Goal: Task Accomplishment & Management: Complete application form

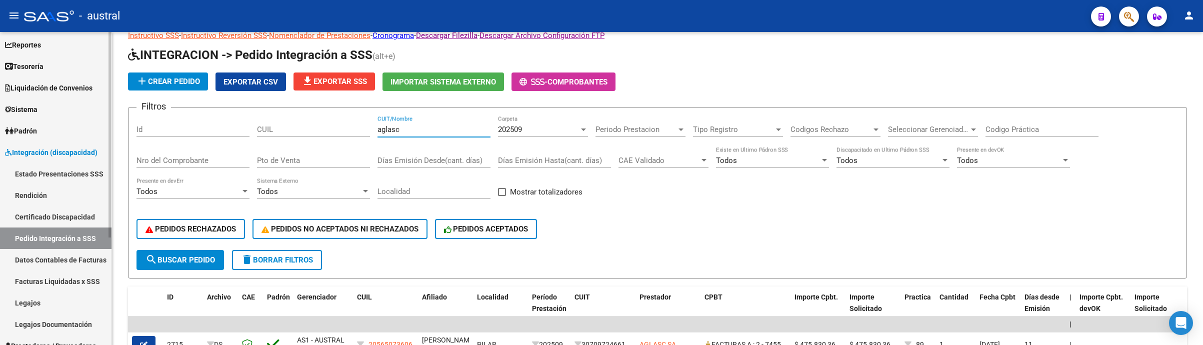
scroll to position [75, 0]
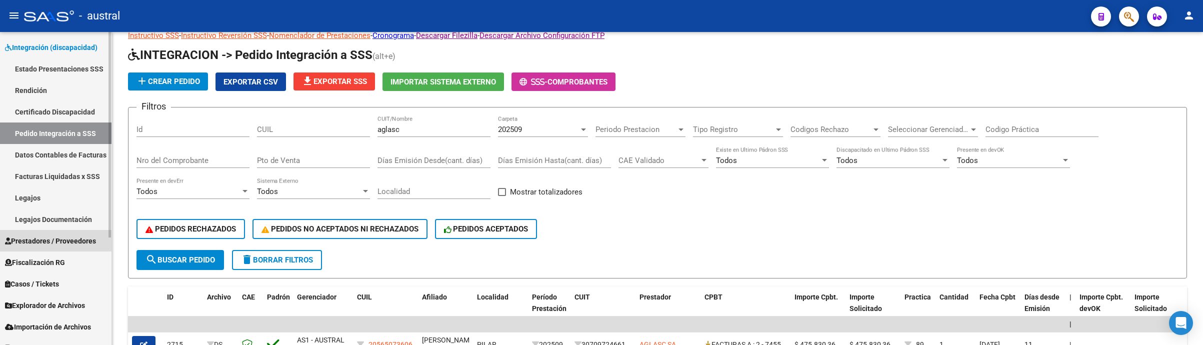
click at [74, 238] on span "Prestadores / Proveedores" at bounding box center [50, 241] width 91 height 11
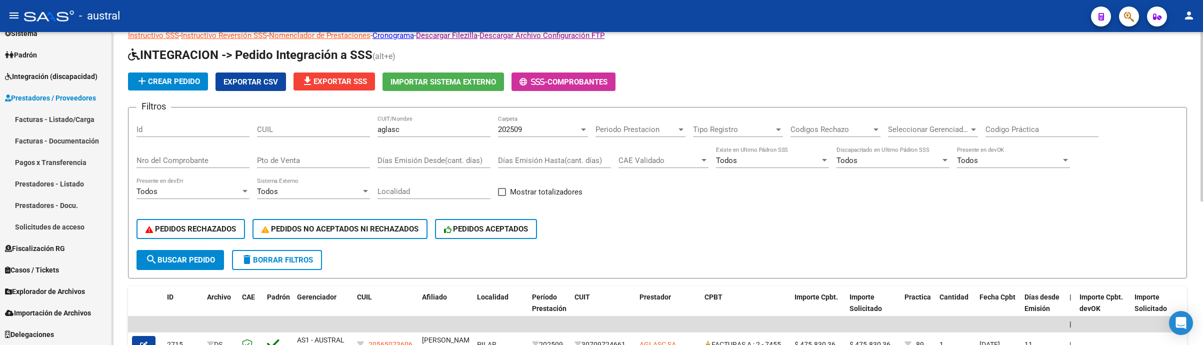
scroll to position [121, 0]
click at [96, 117] on link "Facturas - Listado/Carga" at bounding box center [56, 120] width 112 height 22
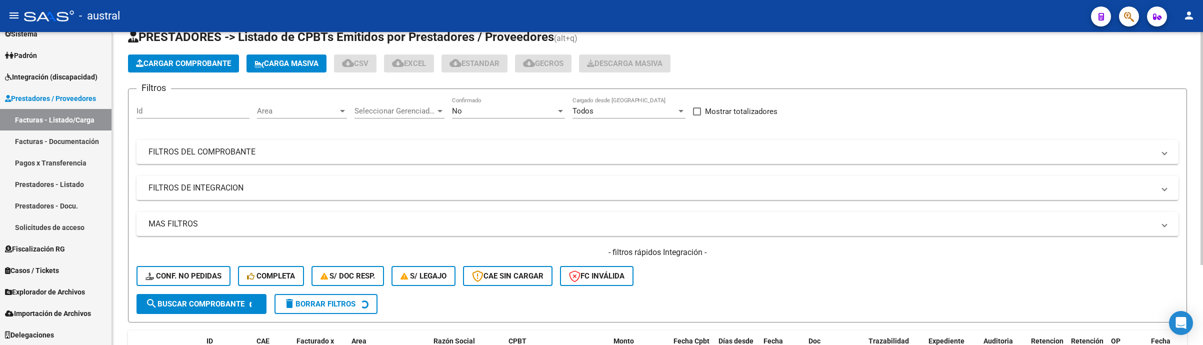
click at [287, 66] on span "Carga Masiva" at bounding box center [287, 63] width 64 height 9
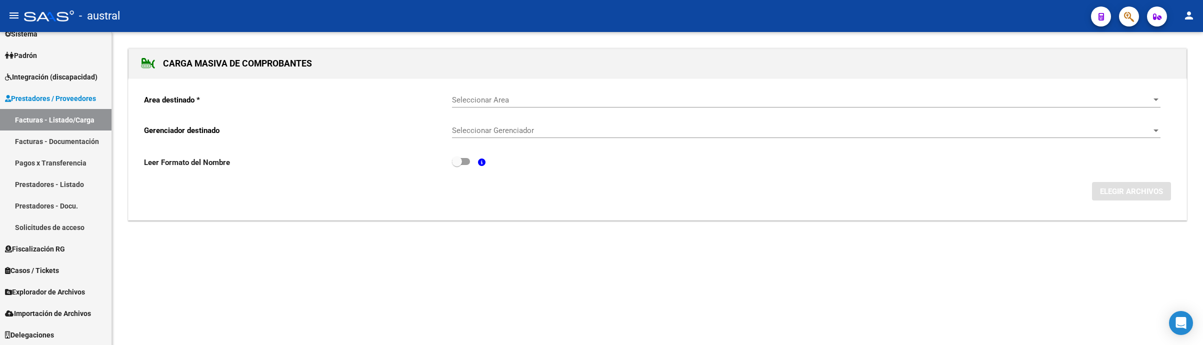
click at [487, 101] on span "Seleccionar Area" at bounding box center [802, 100] width 700 height 9
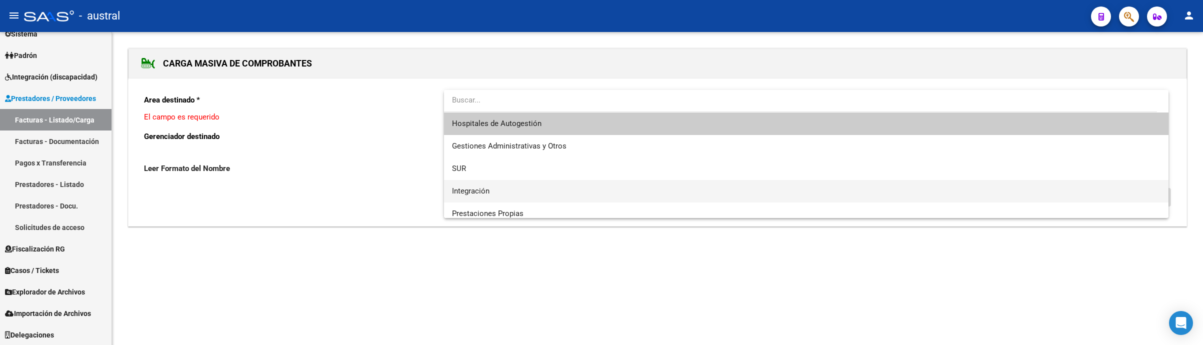
click at [533, 189] on span "Integración" at bounding box center [806, 191] width 709 height 23
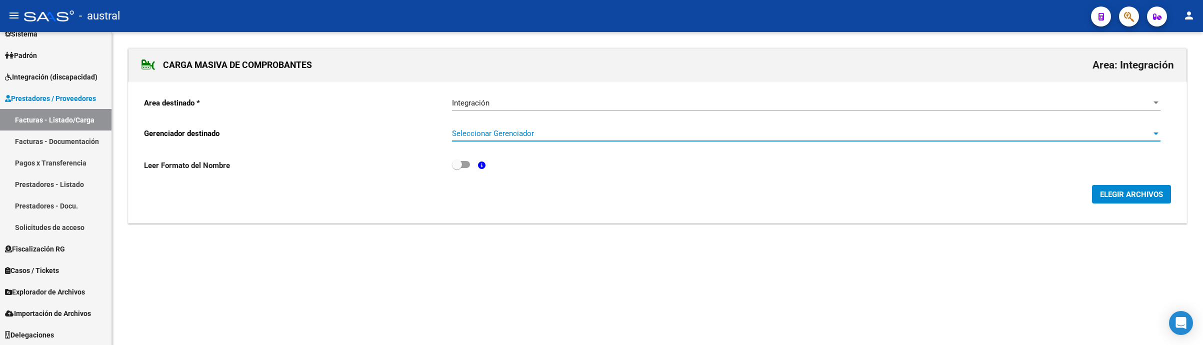
click at [563, 138] on span "Seleccionar Gerenciador" at bounding box center [802, 133] width 700 height 9
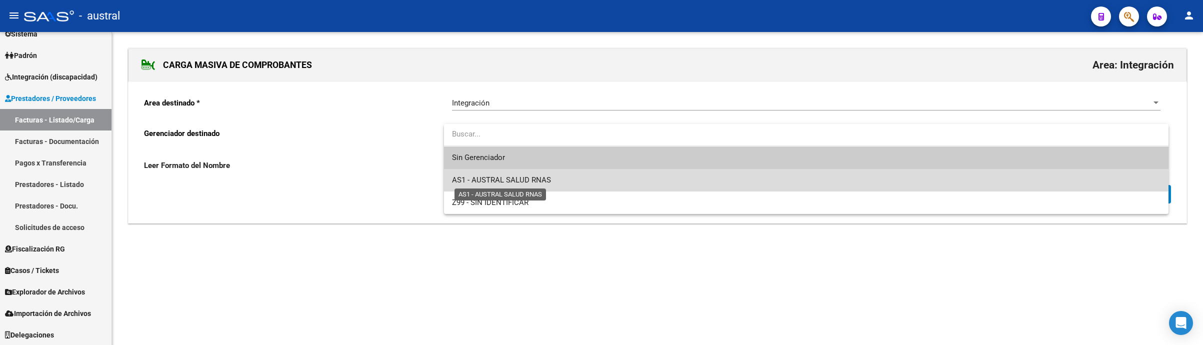
click at [528, 180] on span "AS1 - AUSTRAL SALUD RNAS" at bounding box center [501, 180] width 99 height 9
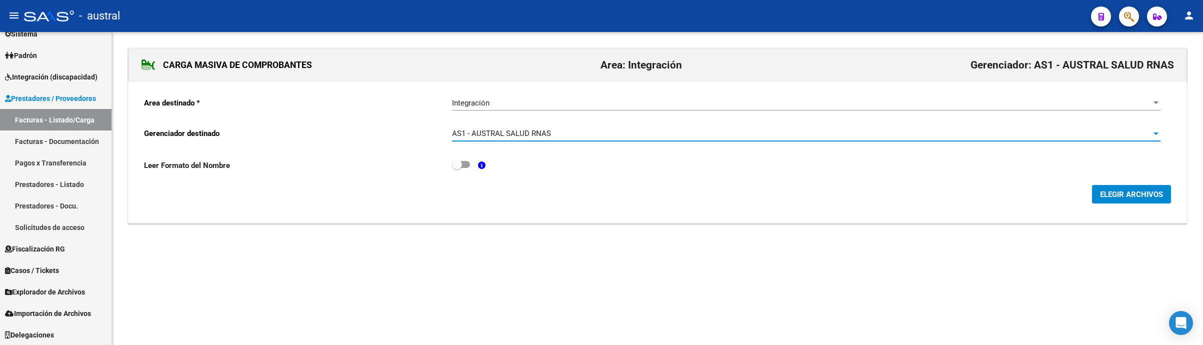
click at [1150, 197] on span "ELEGIR ARCHIVOS" at bounding box center [1131, 194] width 63 height 9
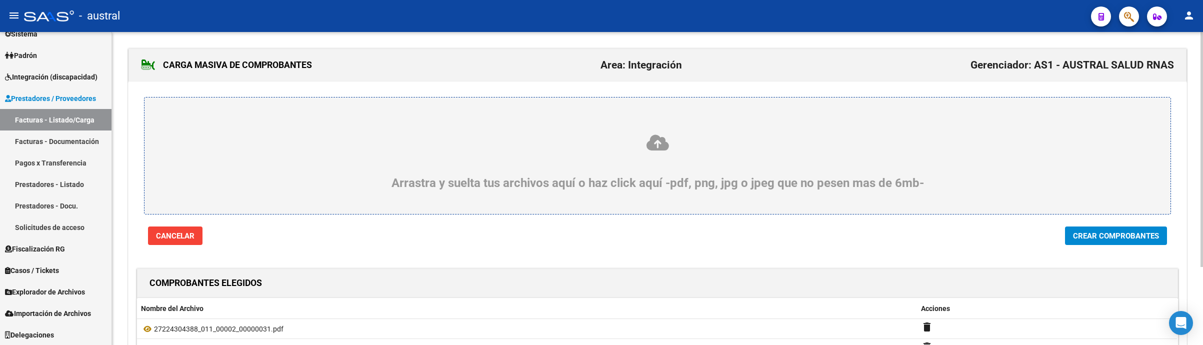
click at [1118, 244] on button "Crear Comprobantes" at bounding box center [1116, 236] width 102 height 19
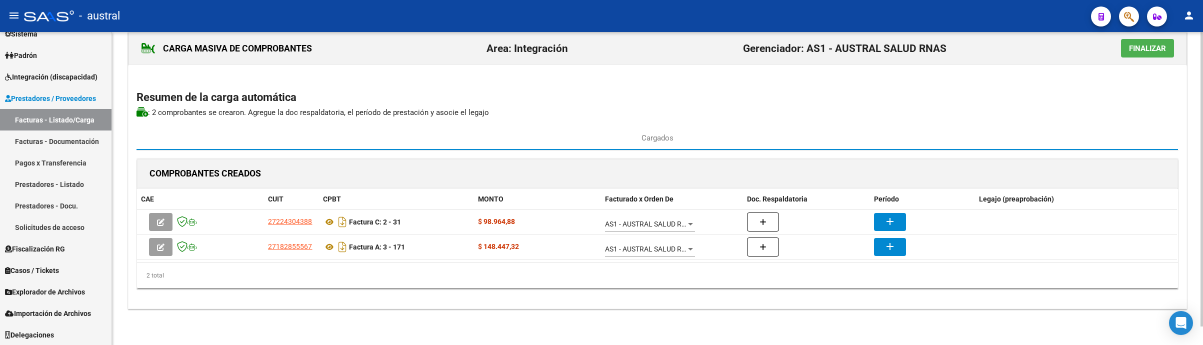
scroll to position [20, 0]
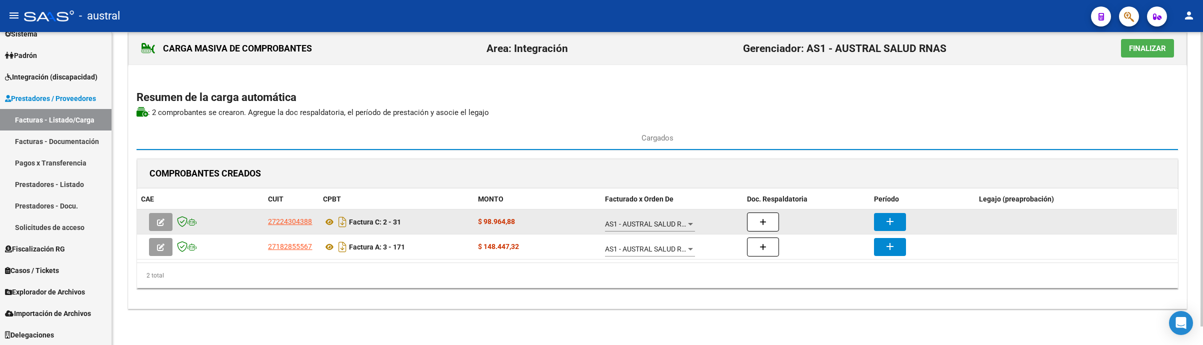
click at [158, 219] on icon "button" at bounding box center [161, 223] width 8 height 8
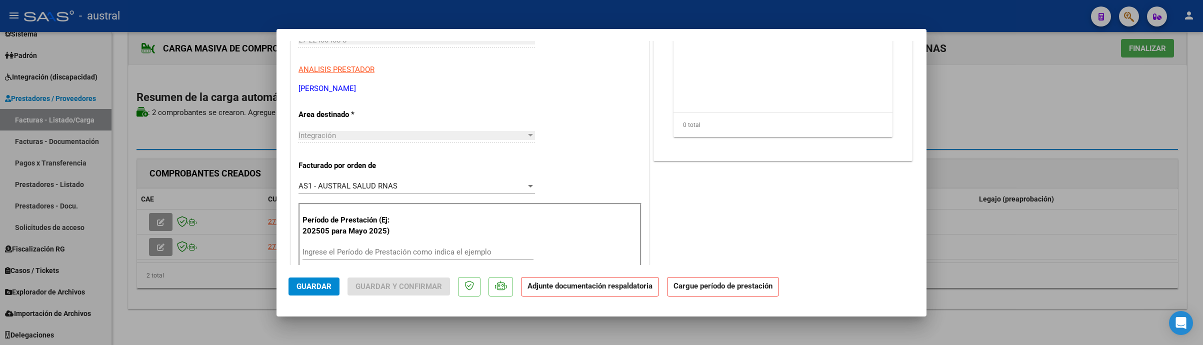
scroll to position [0, 0]
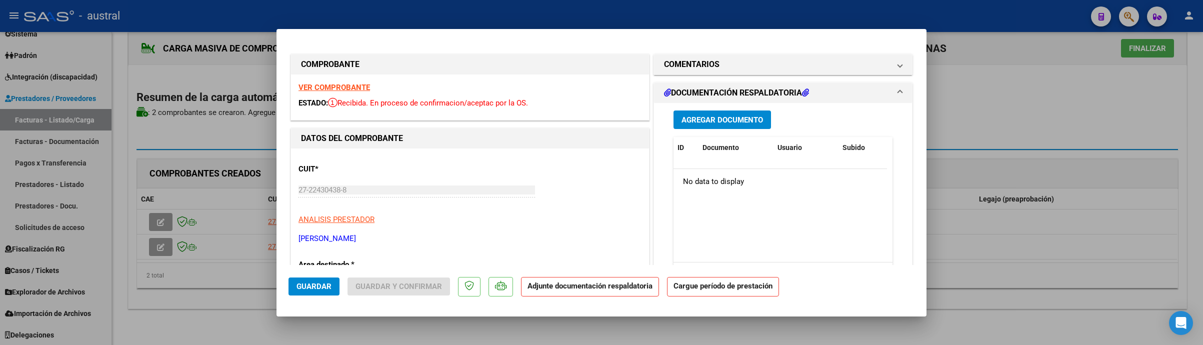
click at [341, 91] on strong "VER COMPROBANTE" at bounding box center [335, 87] width 72 height 9
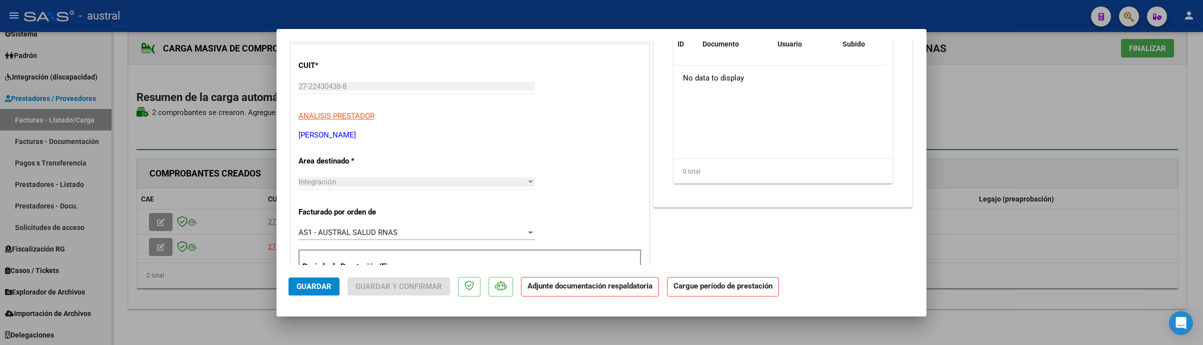
scroll to position [225, 0]
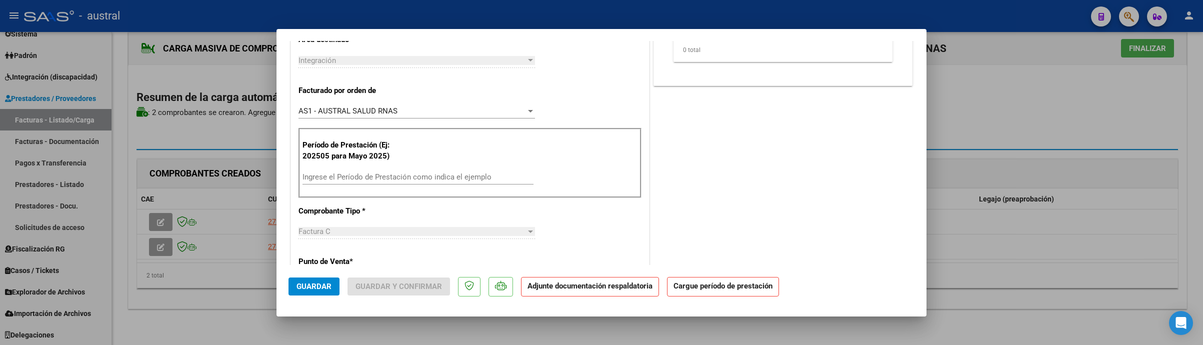
click at [371, 179] on input "Ingrese el Período de Prestación como indica el ejemplo" at bounding box center [418, 177] width 231 height 9
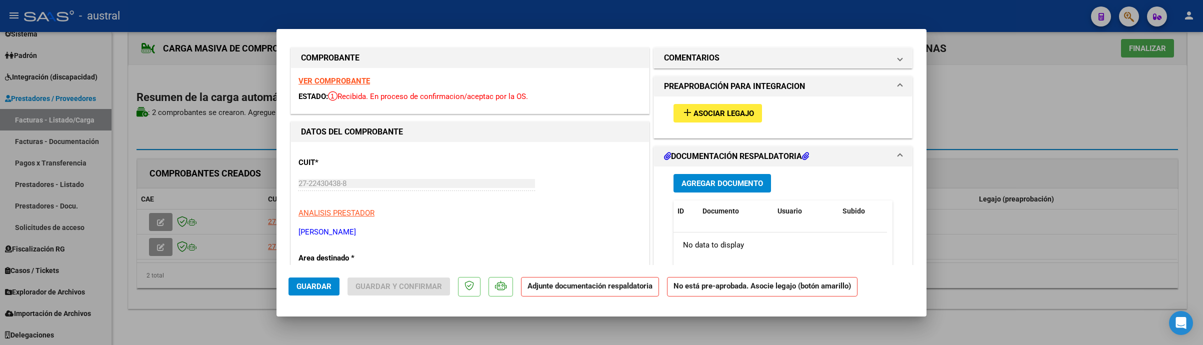
scroll to position [0, 0]
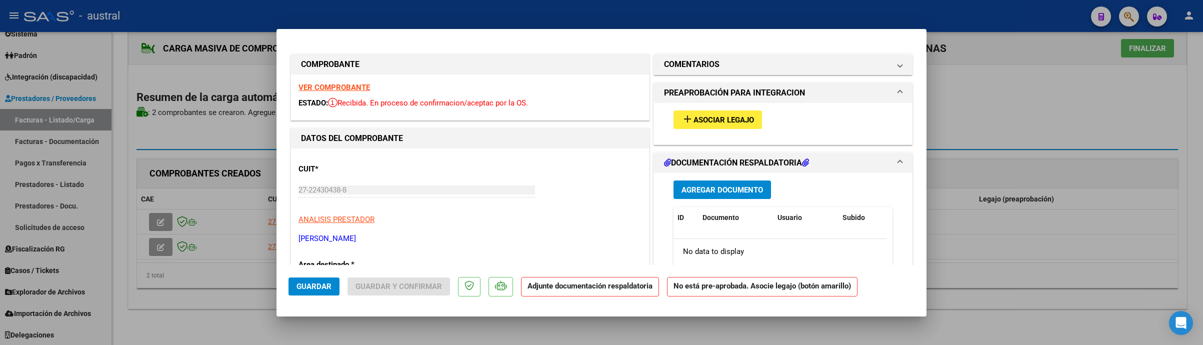
type input "202509"
click at [737, 119] on span "Asociar Legajo" at bounding box center [724, 120] width 61 height 9
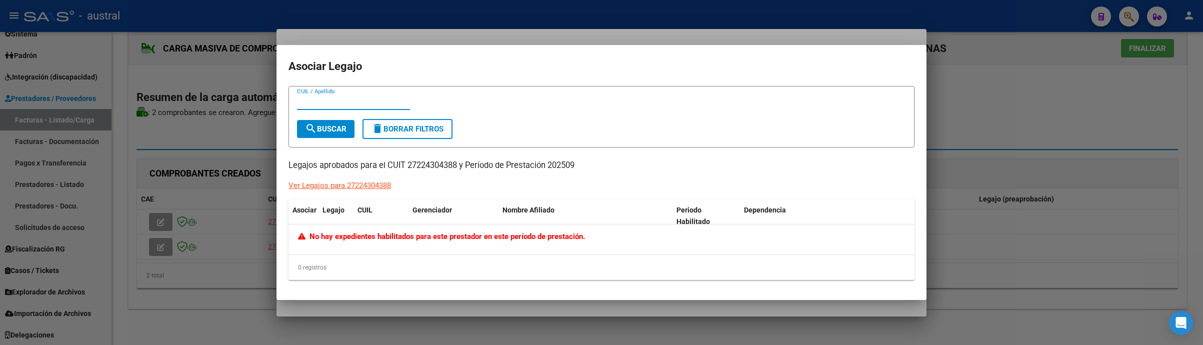
click at [1025, 110] on div at bounding box center [601, 172] width 1203 height 345
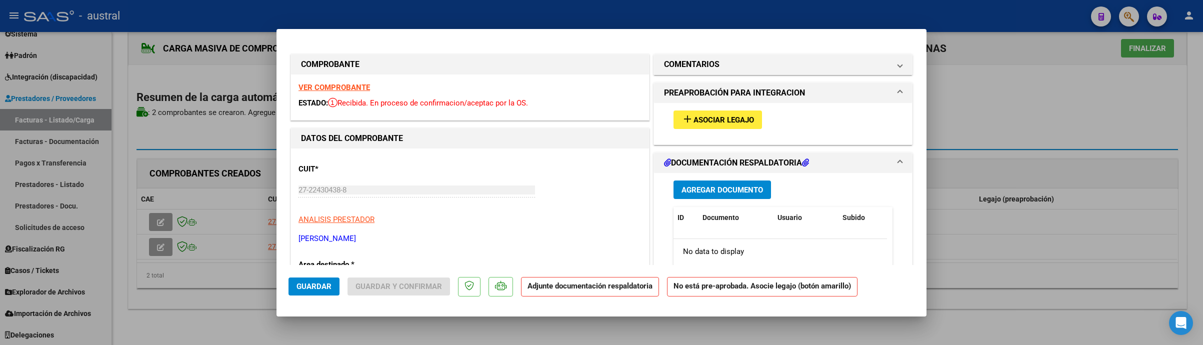
click at [1036, 130] on div at bounding box center [601, 172] width 1203 height 345
type input "$ 0,00"
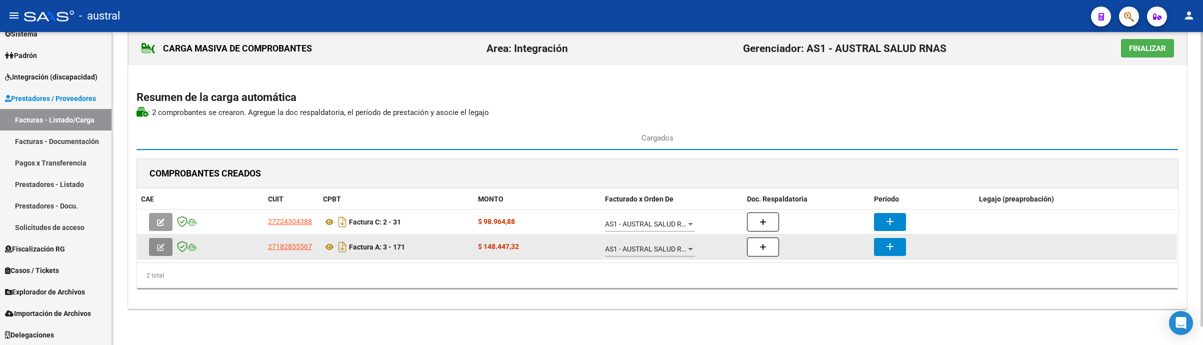
click at [162, 250] on span "button" at bounding box center [161, 247] width 8 height 9
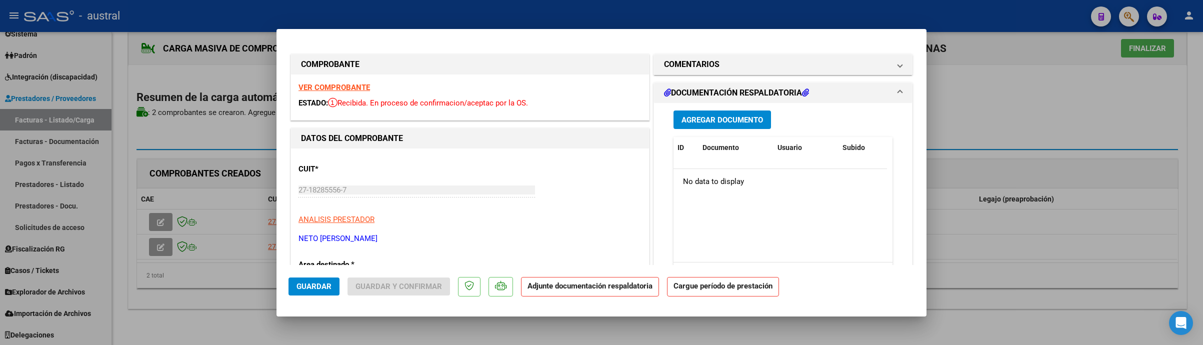
click at [360, 86] on strong "VER COMPROBANTE" at bounding box center [335, 87] width 72 height 9
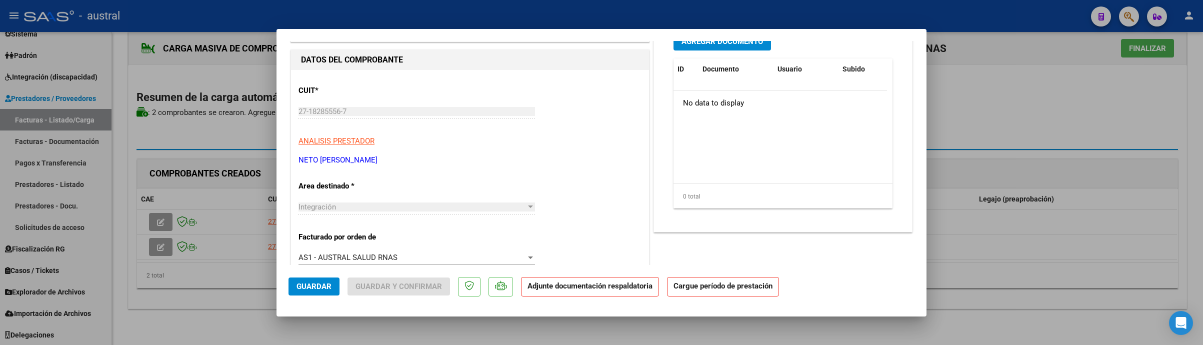
scroll to position [225, 0]
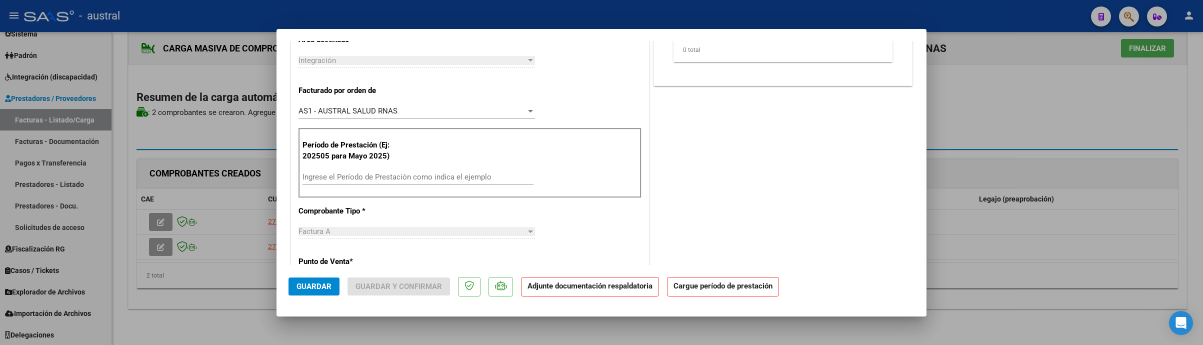
drag, startPoint x: 375, startPoint y: 188, endPoint x: 381, endPoint y: 188, distance: 6.0
click at [380, 188] on div "Ingrese el Período de Prestación como indica el ejemplo" at bounding box center [418, 182] width 231 height 25
click at [388, 182] on input "Ingrese el Período de Prestación como indica el ejemplo" at bounding box center [418, 177] width 231 height 9
type input "202509"
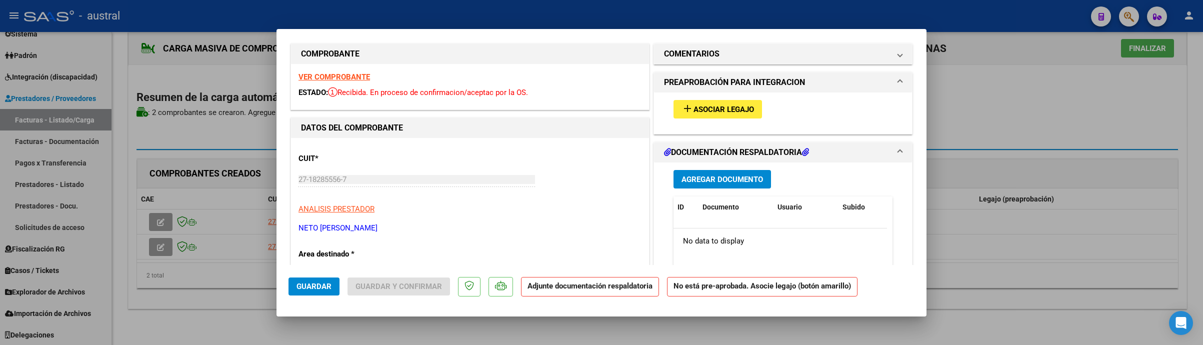
scroll to position [0, 0]
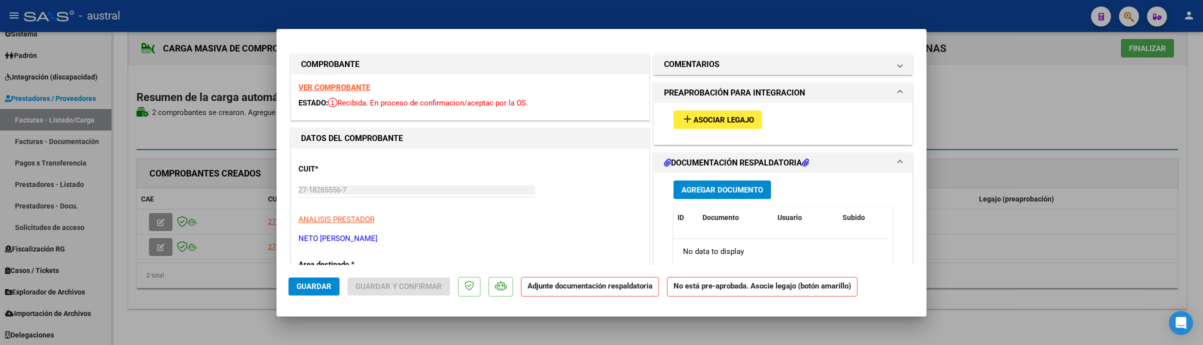
click at [698, 123] on span "Asociar Legajo" at bounding box center [724, 120] width 61 height 9
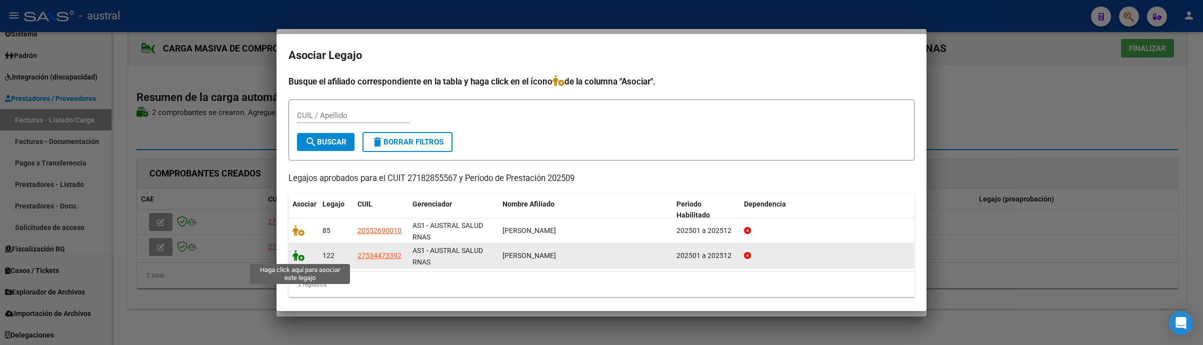
click at [296, 260] on icon at bounding box center [299, 255] width 12 height 11
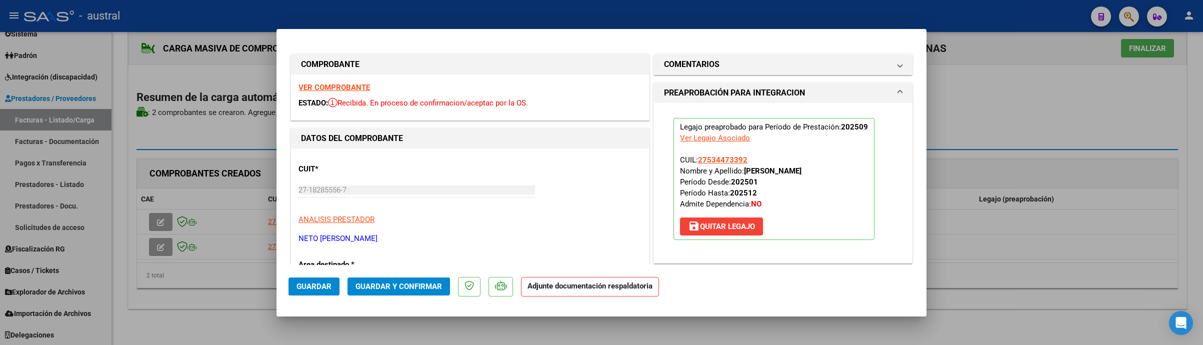
click at [412, 289] on span "Guardar y Confirmar" at bounding box center [399, 286] width 87 height 9
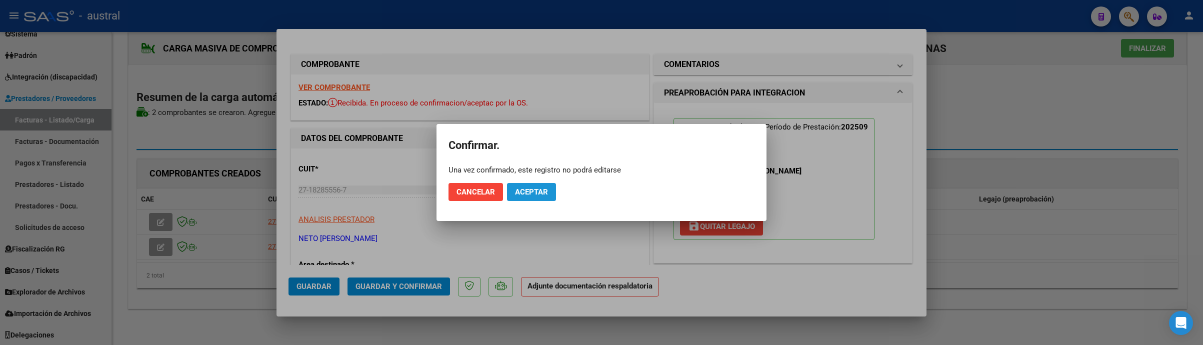
click at [545, 190] on span "Aceptar" at bounding box center [531, 192] width 33 height 9
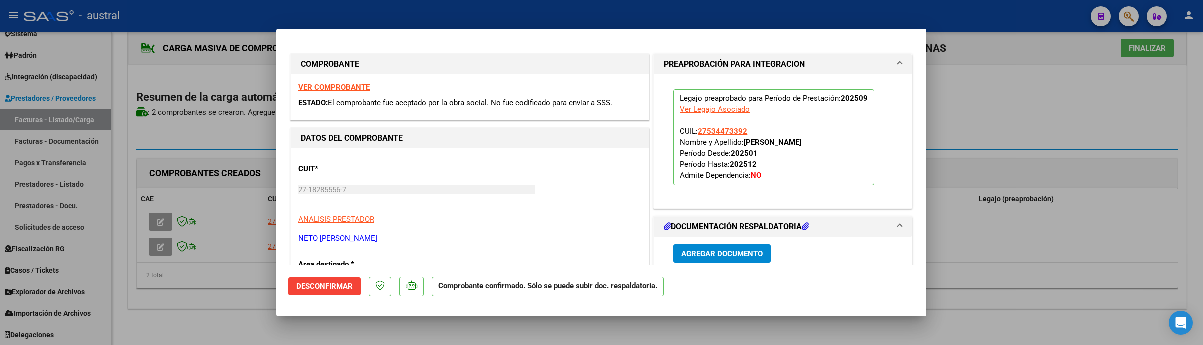
click at [1006, 122] on div at bounding box center [601, 172] width 1203 height 345
type input "$ 0,00"
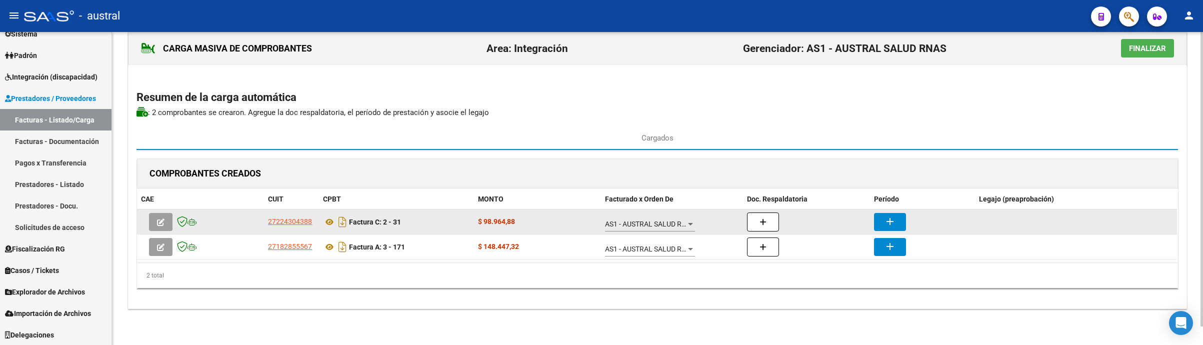
click at [162, 221] on icon "button" at bounding box center [161, 223] width 8 height 8
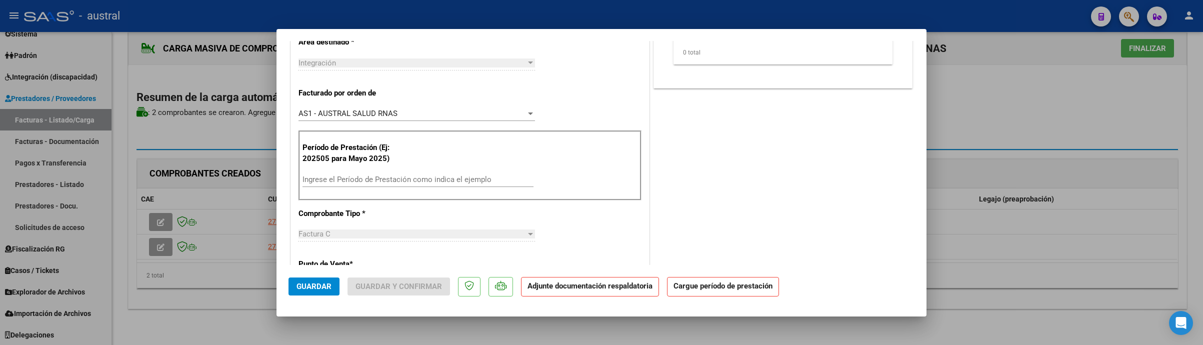
scroll to position [225, 0]
click at [383, 245] on div "Factura C Seleccionar Tipo" at bounding box center [417, 236] width 237 height 25
click at [405, 177] on input "Ingrese el Período de Prestación como indica el ejemplo" at bounding box center [418, 177] width 231 height 9
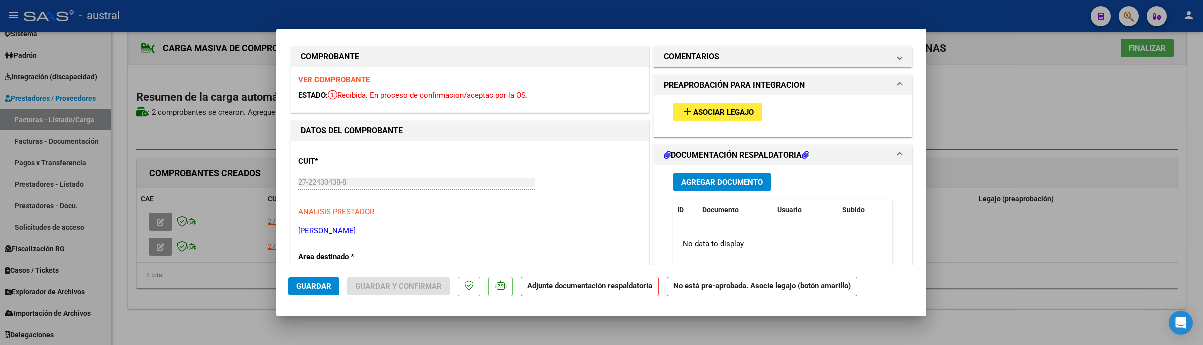
scroll to position [0, 0]
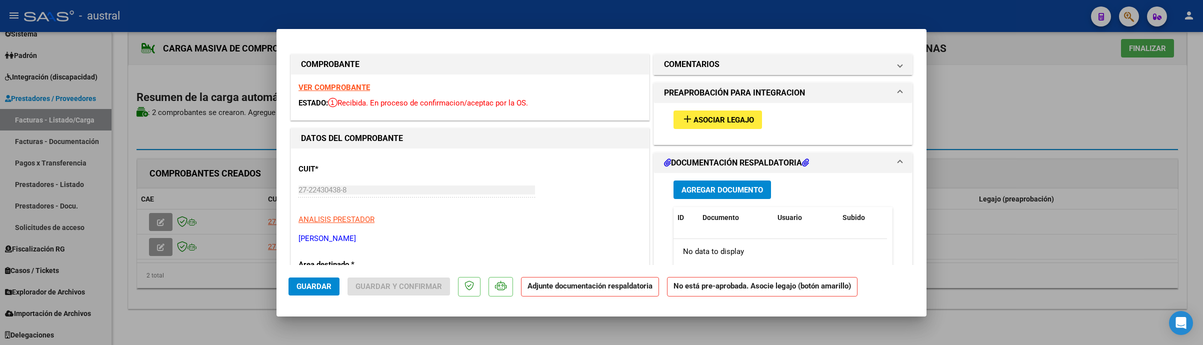
type input "202509"
click at [732, 98] on h1 "PREAPROBACIÓN PARA INTEGRACION" at bounding box center [734, 93] width 141 height 12
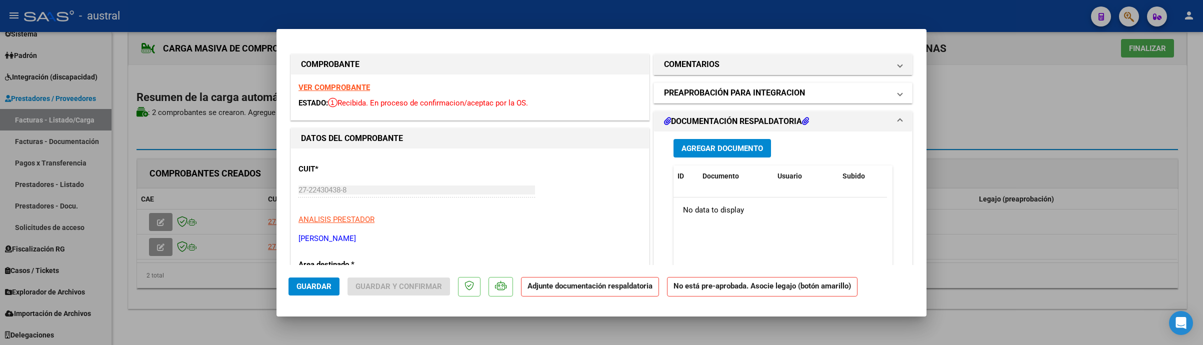
click at [741, 97] on h1 "PREAPROBACIÓN PARA INTEGRACION" at bounding box center [734, 93] width 141 height 12
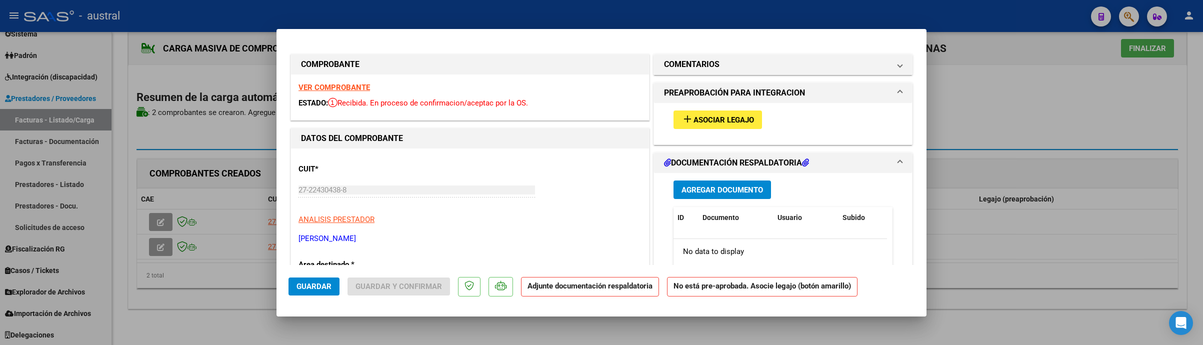
click at [733, 123] on span "Asociar Legajo" at bounding box center [724, 120] width 61 height 9
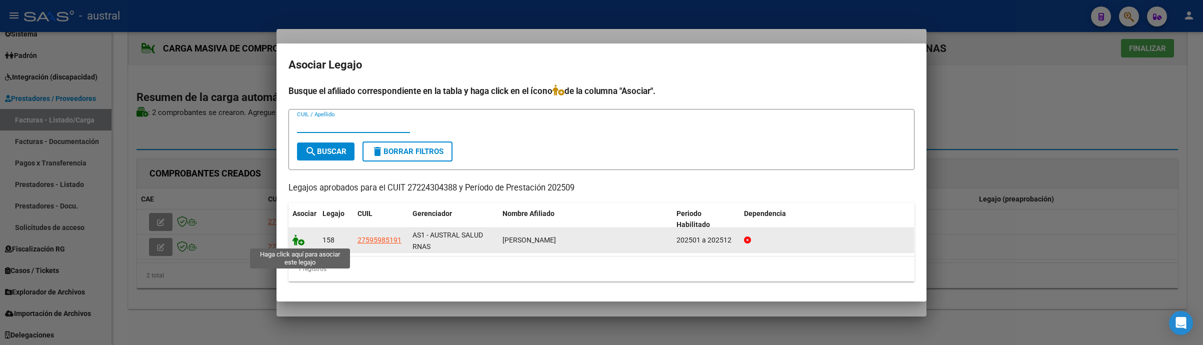
click at [298, 239] on icon at bounding box center [299, 240] width 12 height 11
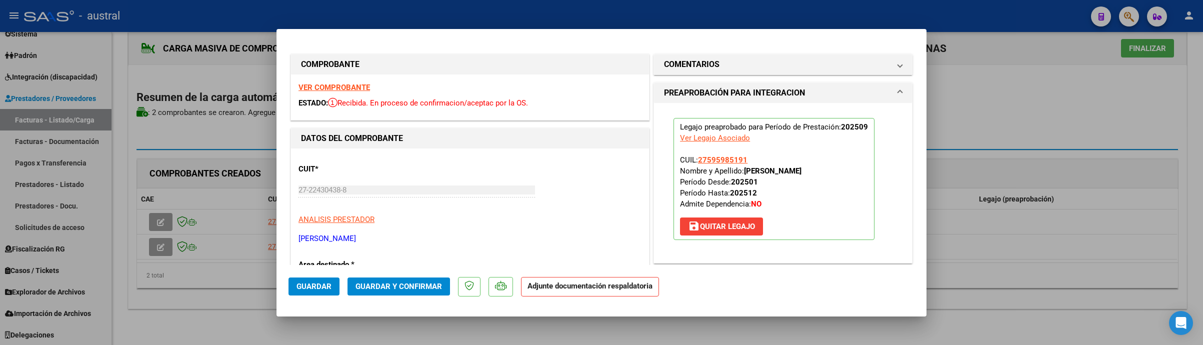
click at [401, 287] on span "Guardar y Confirmar" at bounding box center [399, 286] width 87 height 9
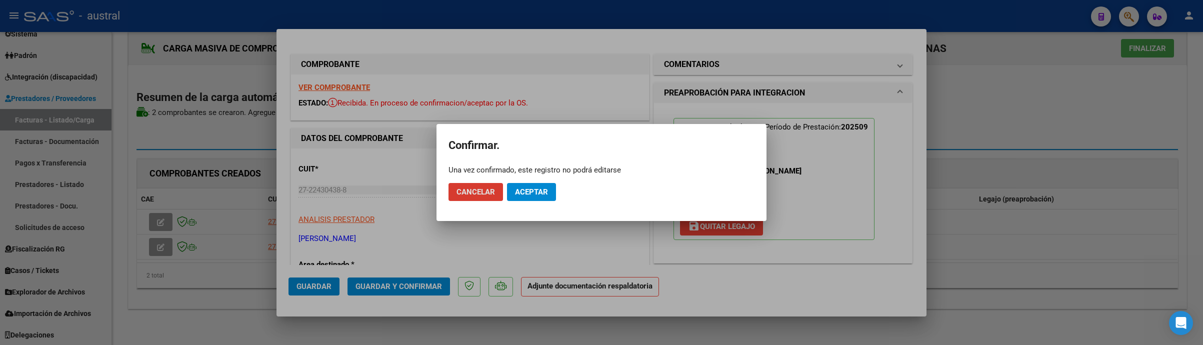
click at [538, 179] on mat-dialog-actions "Cancelar Aceptar" at bounding box center [602, 192] width 306 height 34
click at [545, 191] on span "Aceptar" at bounding box center [531, 192] width 33 height 9
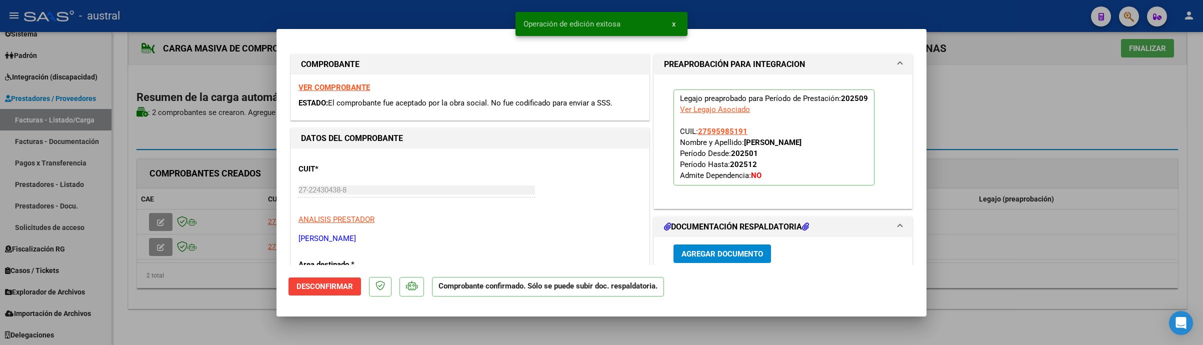
click at [1030, 87] on div at bounding box center [601, 172] width 1203 height 345
type input "$ 0,00"
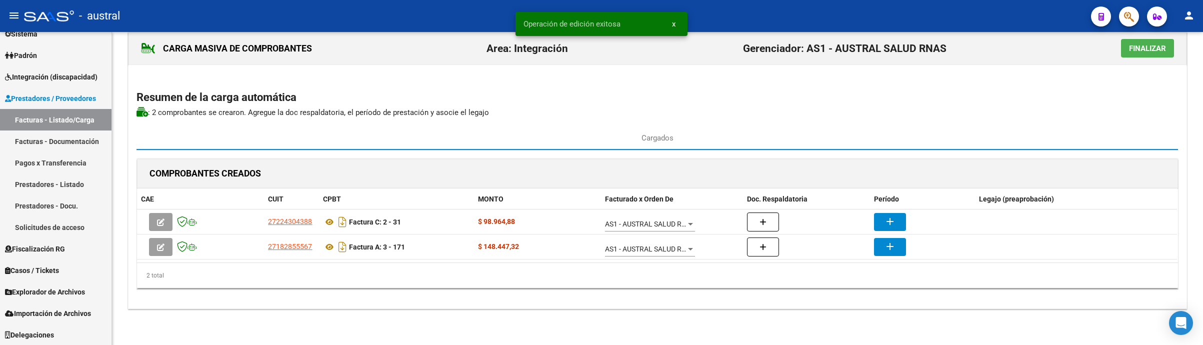
click at [1136, 32] on mat-toolbar "menu - austral person" at bounding box center [601, 16] width 1203 height 32
click at [1139, 44] on span "Finalizar" at bounding box center [1147, 48] width 37 height 9
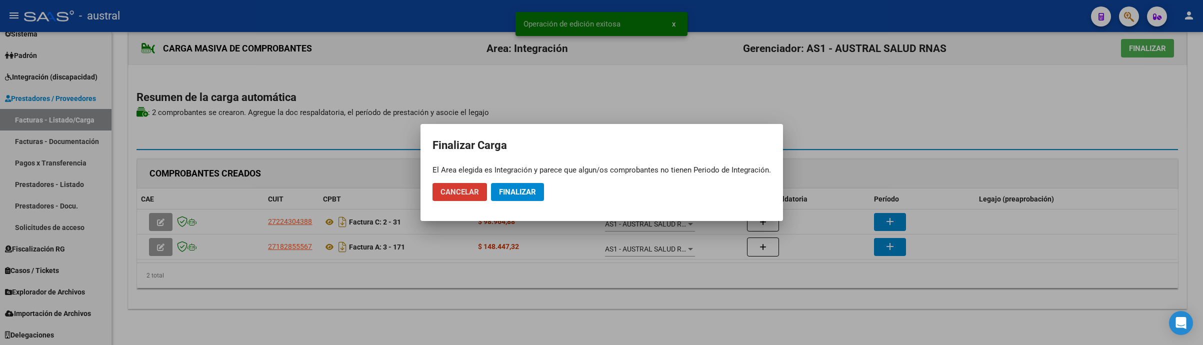
click at [533, 195] on span "Finalizar" at bounding box center [517, 192] width 37 height 9
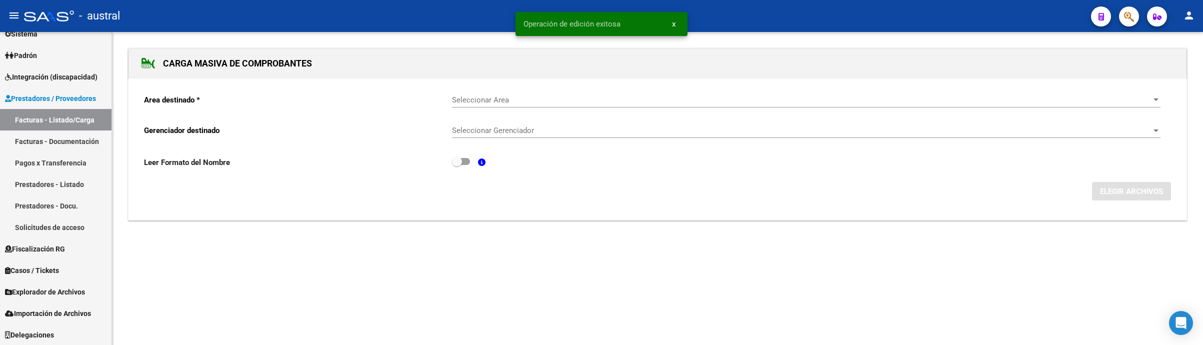
click at [722, 212] on div "Area destinado * Seleccionar Area Seleccionar Area Gerenciador destinado Selecc…" at bounding box center [658, 150] width 1058 height 142
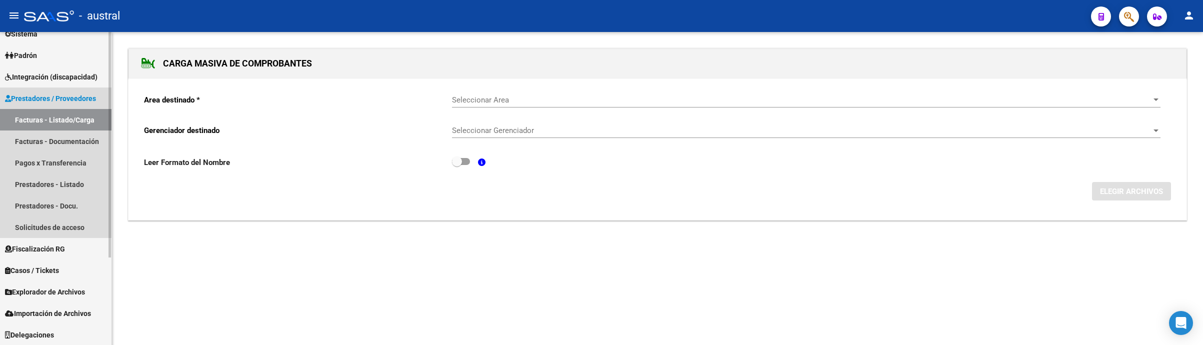
click at [50, 124] on link "Facturas - Listado/Carga" at bounding box center [56, 120] width 112 height 22
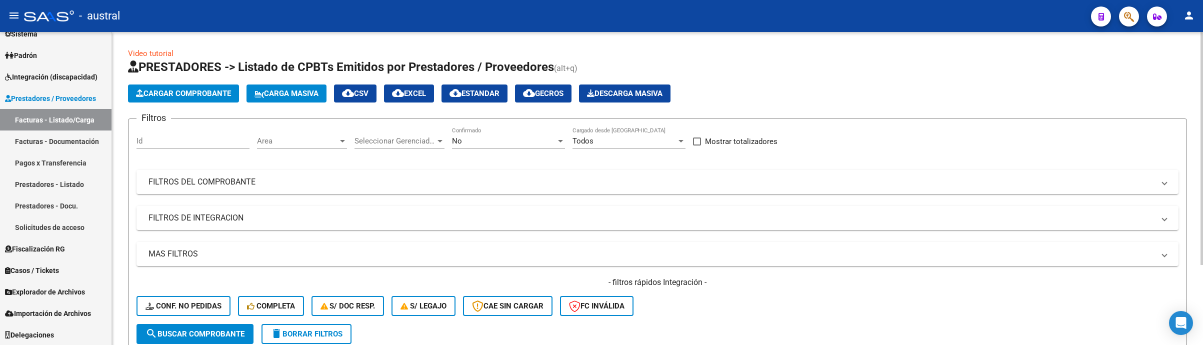
click at [203, 305] on span "Conf. no pedidas" at bounding box center [184, 306] width 76 height 9
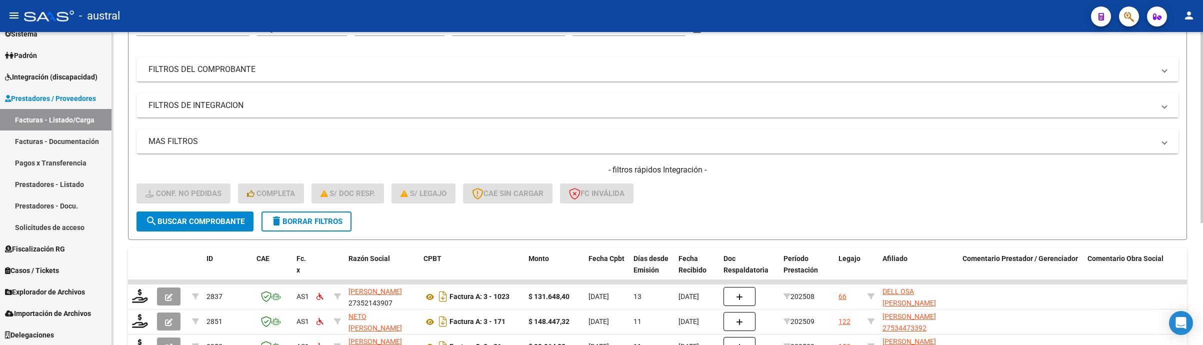
scroll to position [200, 0]
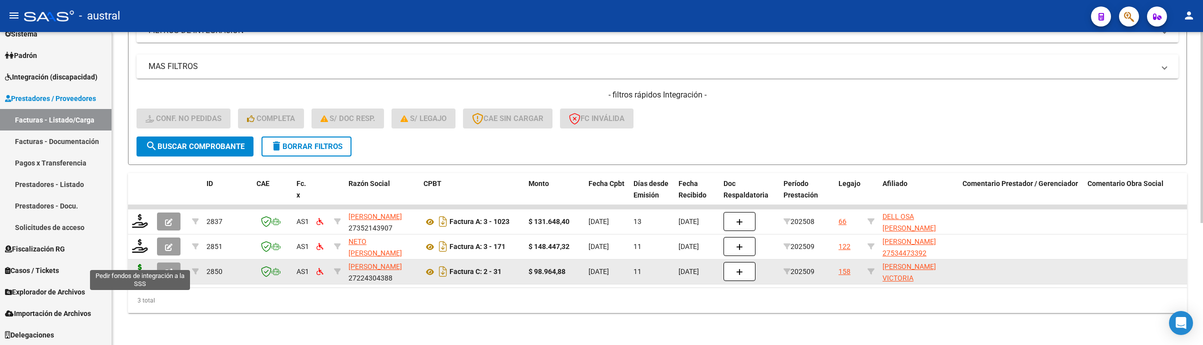
click at [144, 264] on icon at bounding box center [140, 271] width 16 height 14
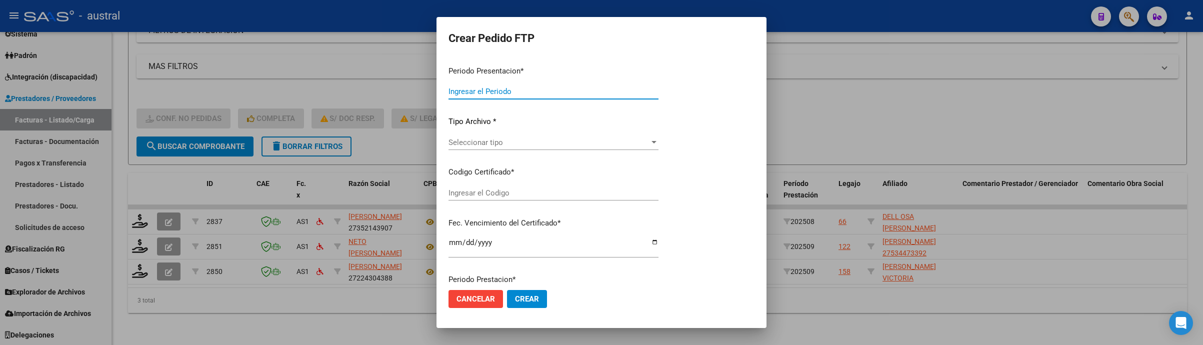
type input "202509"
type input "$ 98.964,88"
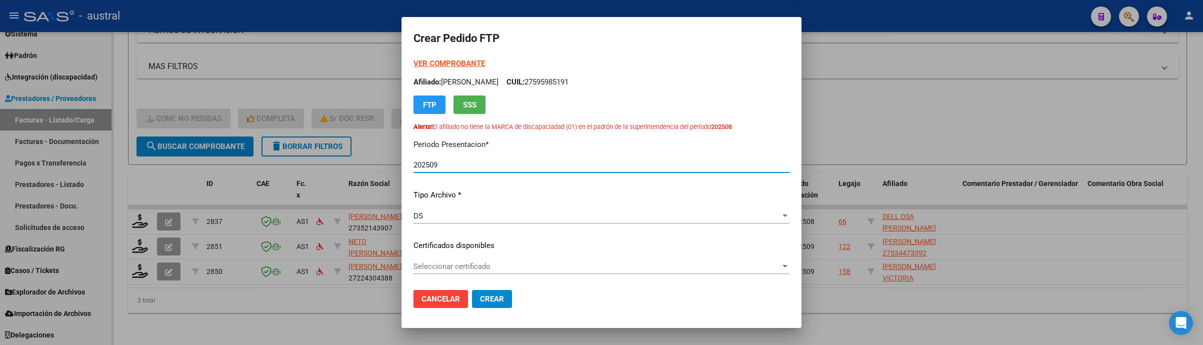
click at [440, 240] on p "Certificados disponibles" at bounding box center [602, 246] width 376 height 12
click at [465, 266] on span "Seleccionar certificado" at bounding box center [597, 266] width 367 height 9
click at [442, 252] on div at bounding box center [601, 172] width 1203 height 345
click at [467, 246] on p "Certificados disponibles" at bounding box center [602, 246] width 376 height 12
click at [566, 271] on div "Seleccionar certificado Seleccionar certificado" at bounding box center [602, 266] width 376 height 15
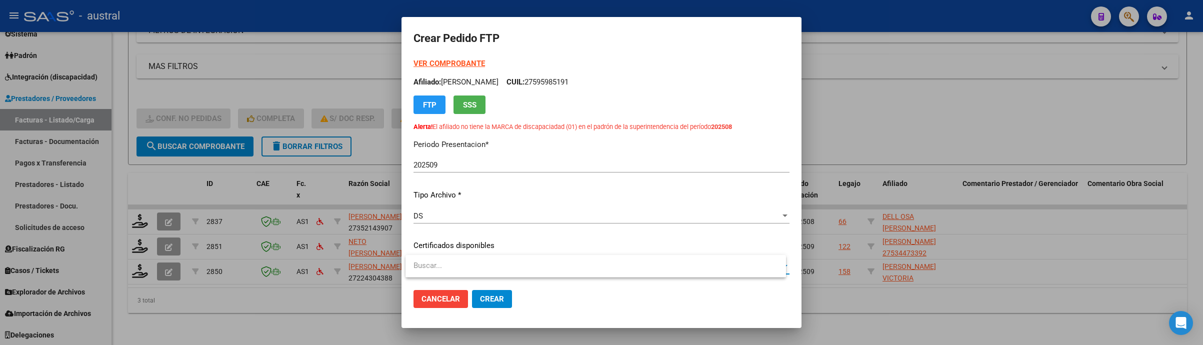
click at [574, 270] on input "dropdown search" at bounding box center [596, 266] width 381 height 23
click at [911, 160] on div at bounding box center [601, 172] width 1203 height 345
click at [902, 179] on div at bounding box center [601, 172] width 1203 height 345
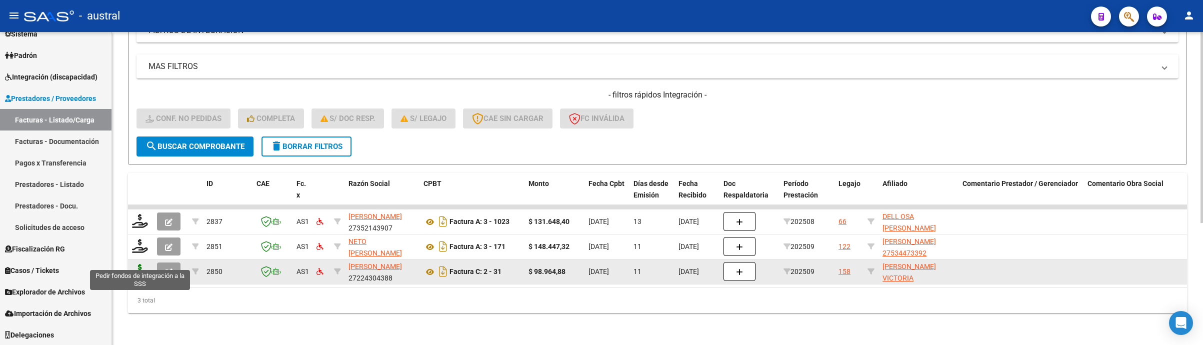
click at [140, 264] on icon at bounding box center [140, 271] width 16 height 14
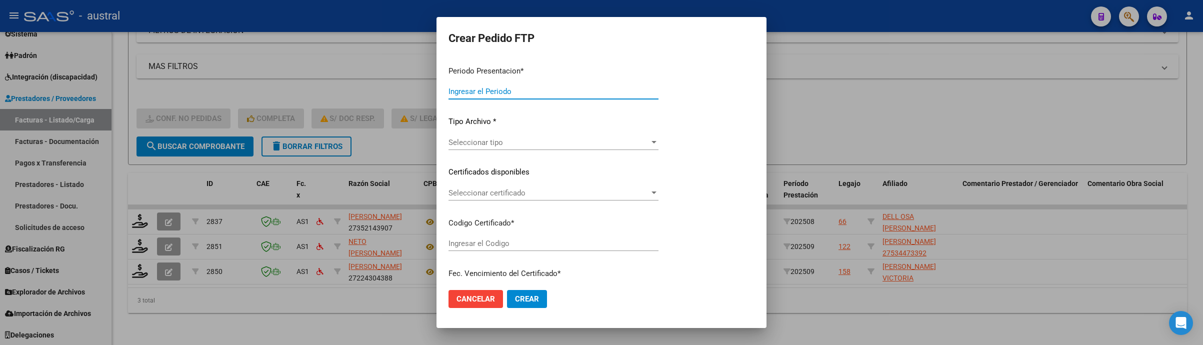
click at [510, 128] on p "Tipo Archivo *" at bounding box center [554, 122] width 210 height 12
type input "202509"
type input "$ 98.964,88"
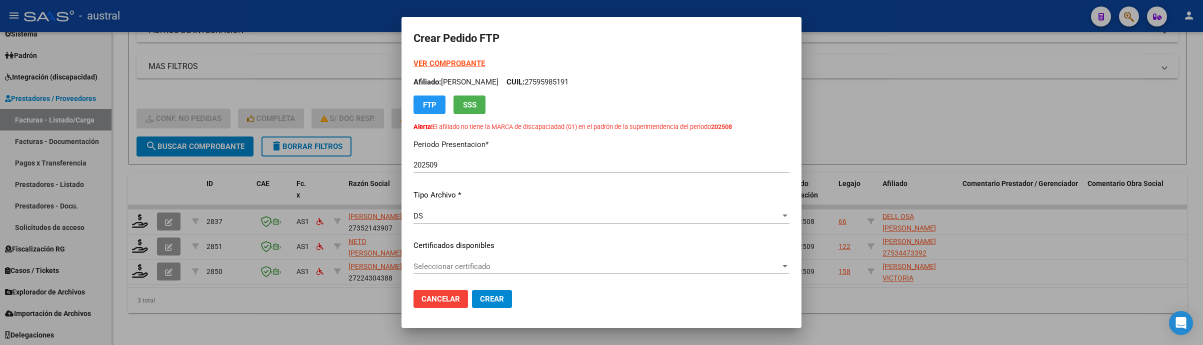
type input "9600199538"
type input "2028-06-20"
click at [508, 262] on span "Seleccionar certificado" at bounding box center [597, 266] width 367 height 9
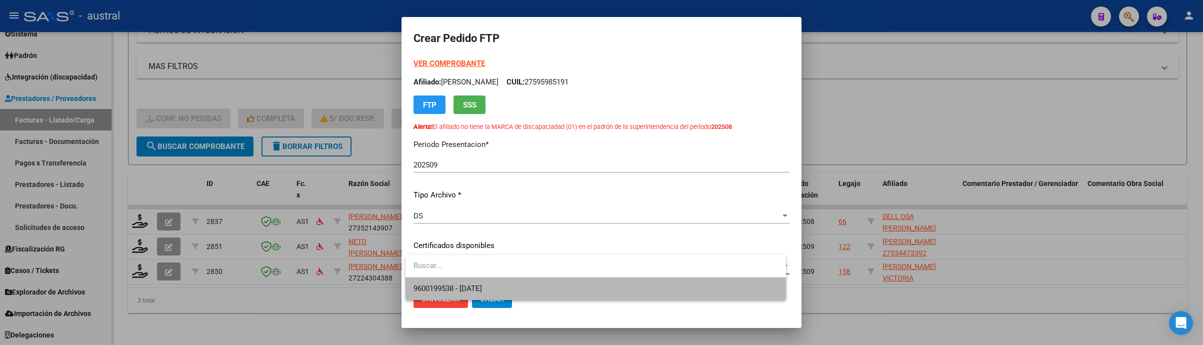
click at [520, 296] on span "9600199538 - 2028-06-20" at bounding box center [596, 289] width 365 height 23
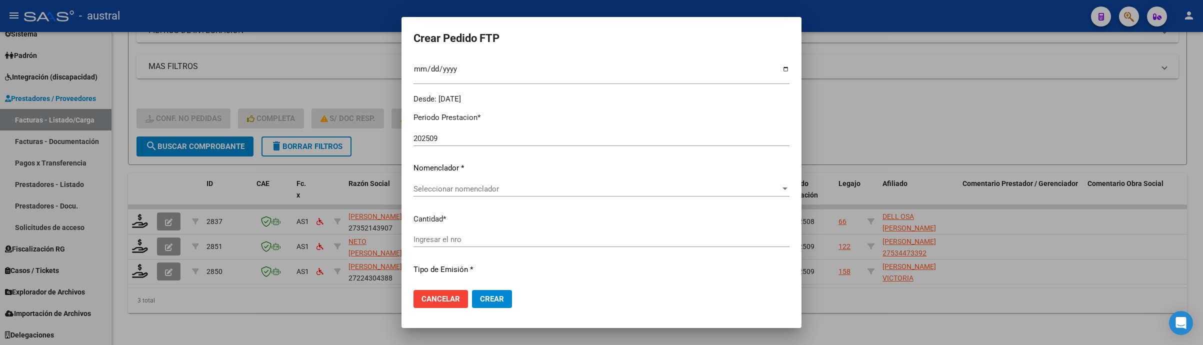
scroll to position [300, 0]
click at [498, 187] on span "Seleccionar nomenclador" at bounding box center [597, 186] width 367 height 9
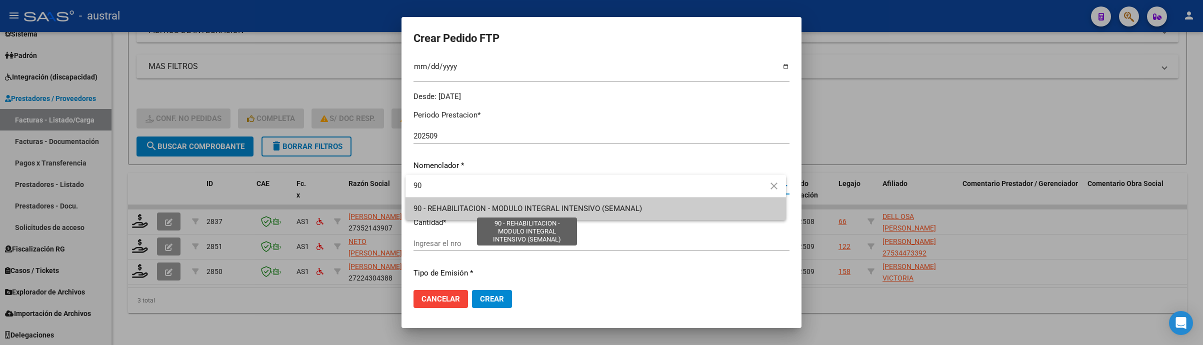
type input "90"
click at [611, 209] on span "90 - REHABILITACION - MODULO INTEGRAL INTENSIVO (SEMANAL)" at bounding box center [528, 208] width 229 height 9
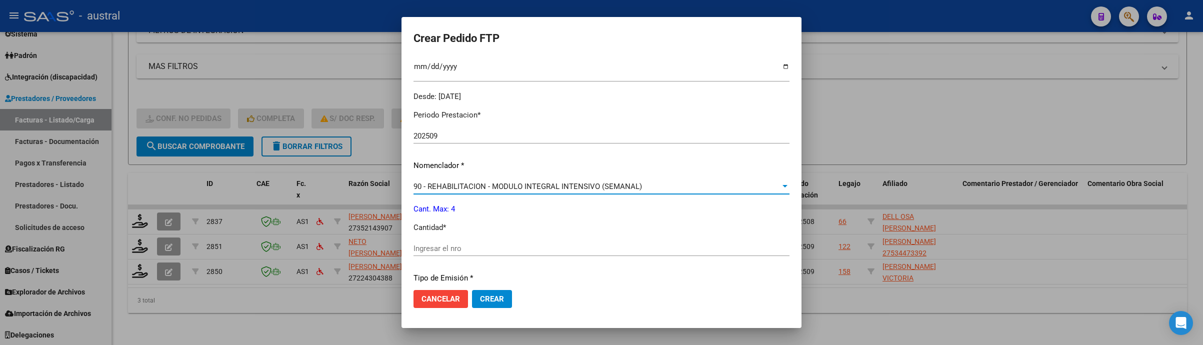
click at [524, 245] on input "Ingresar el nro" at bounding box center [602, 248] width 376 height 9
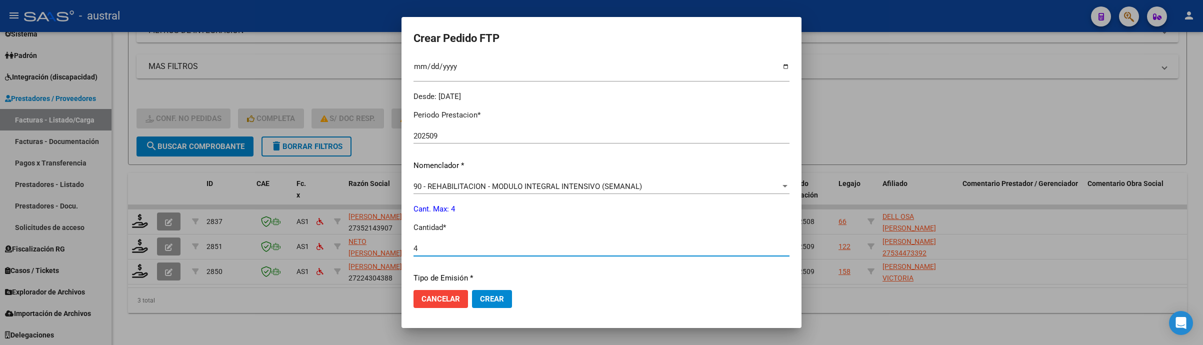
type input "4"
click at [505, 291] on button "Crear" at bounding box center [492, 299] width 40 height 18
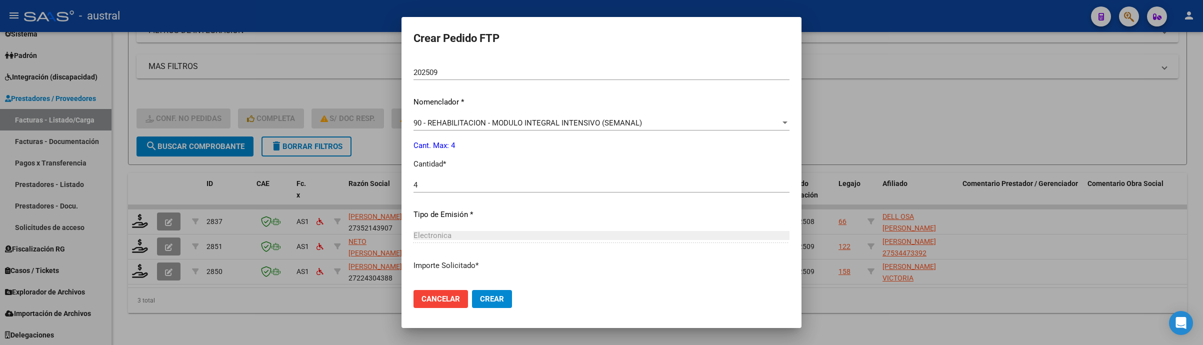
scroll to position [435, 0]
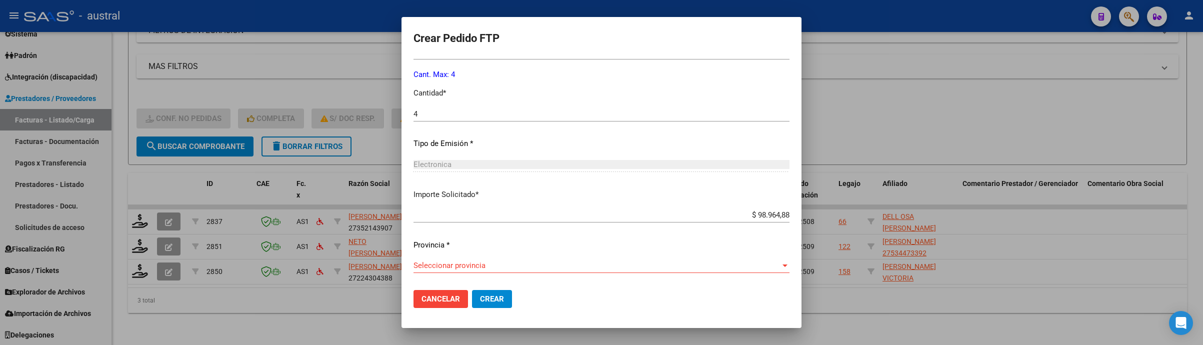
click at [506, 271] on div "Seleccionar provincia Seleccionar provincia" at bounding box center [602, 265] width 376 height 15
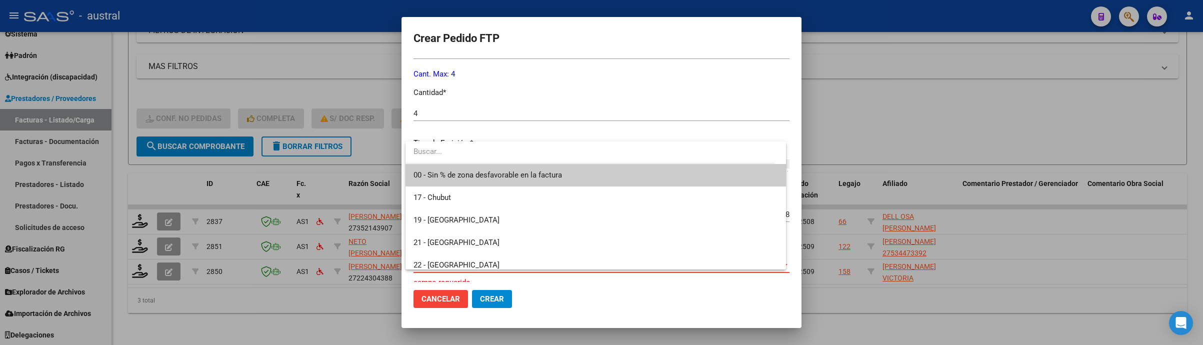
click at [443, 179] on span "00 - Sin % de zona desfavorable en la factura" at bounding box center [488, 175] width 149 height 9
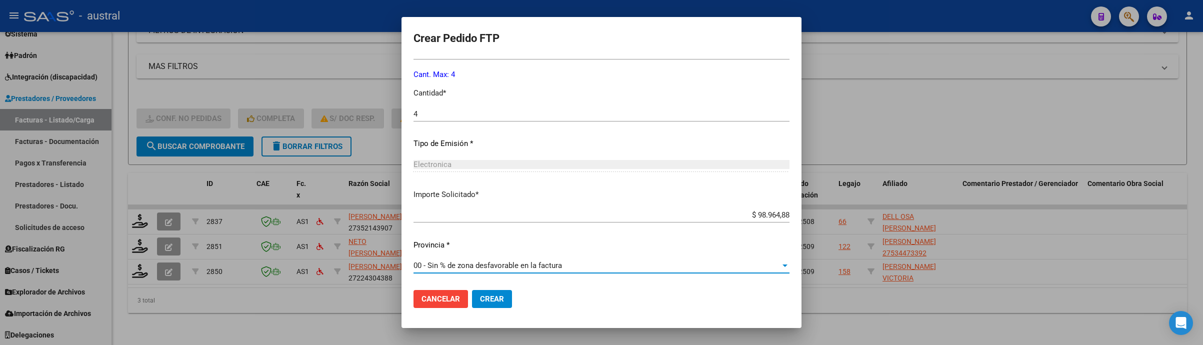
click at [498, 312] on mat-dialog-actions "Cancelar Crear" at bounding box center [602, 299] width 376 height 34
click at [498, 297] on span "Crear" at bounding box center [492, 299] width 24 height 9
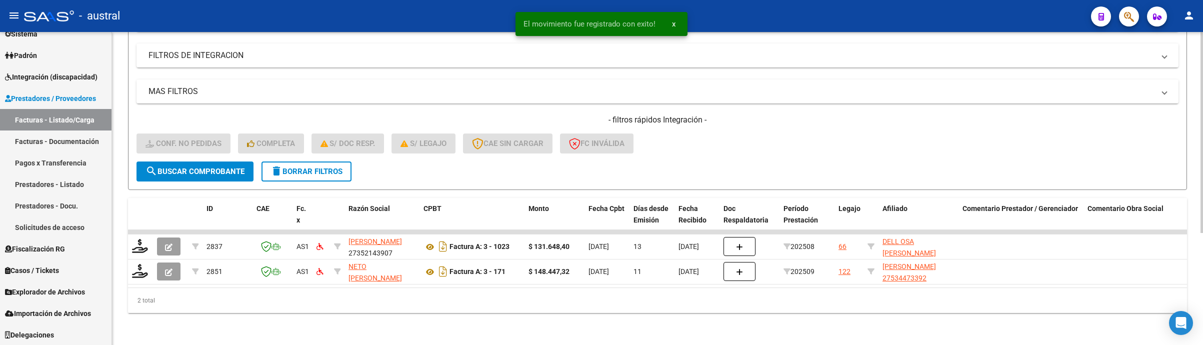
scroll to position [175, 0]
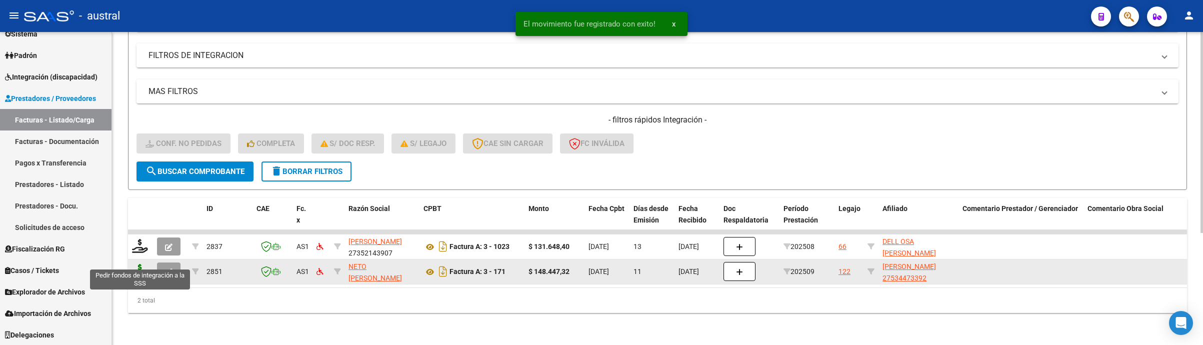
click at [137, 264] on icon at bounding box center [140, 271] width 16 height 14
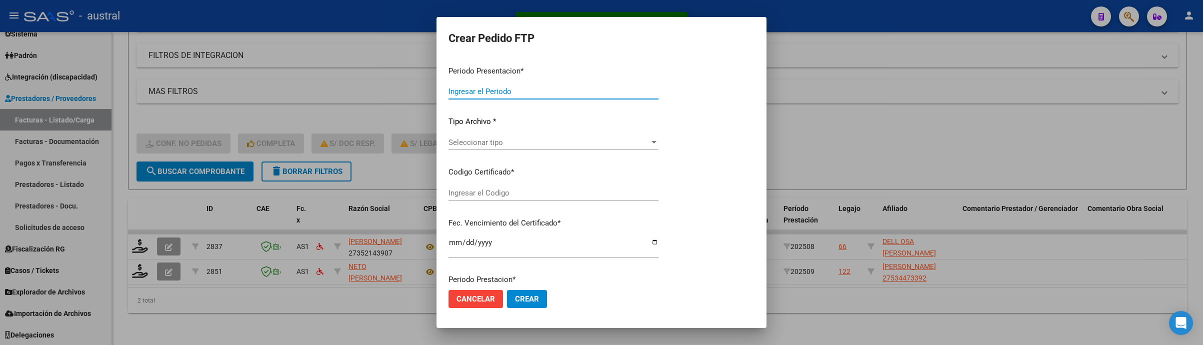
type input "202509"
type input "$ 148.447,32"
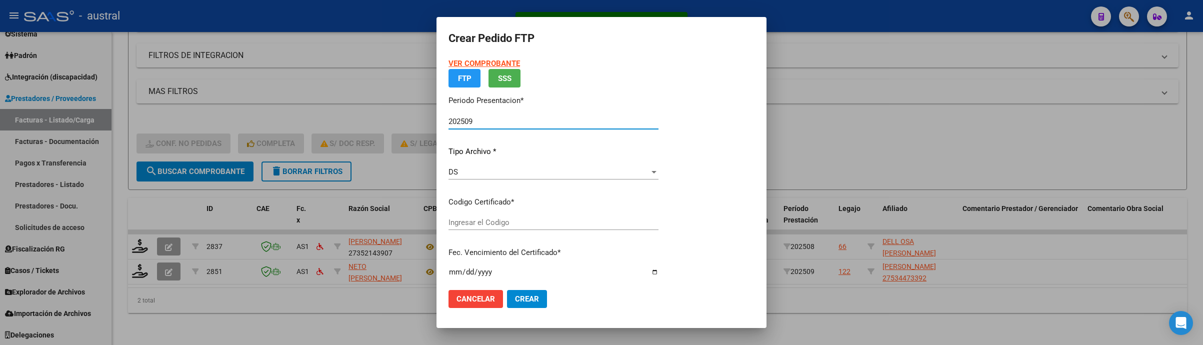
type input "1643549587"
type input "2026-01-07"
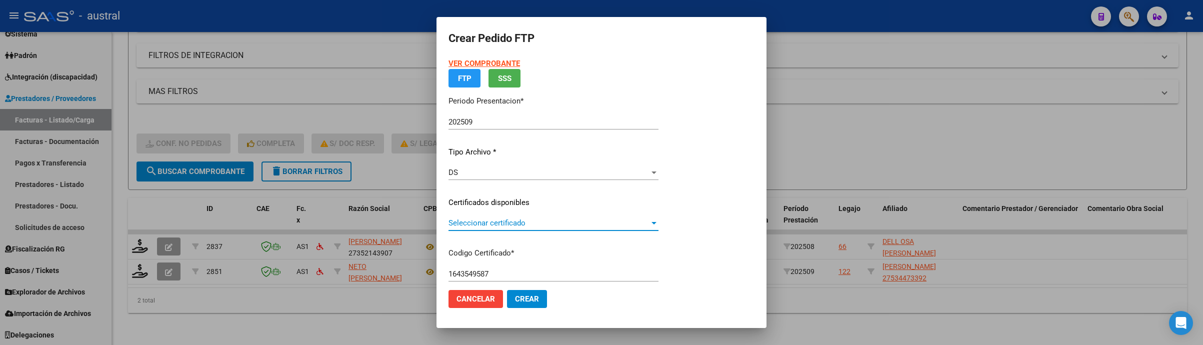
click at [507, 223] on span "Seleccionar certificado" at bounding box center [549, 223] width 201 height 9
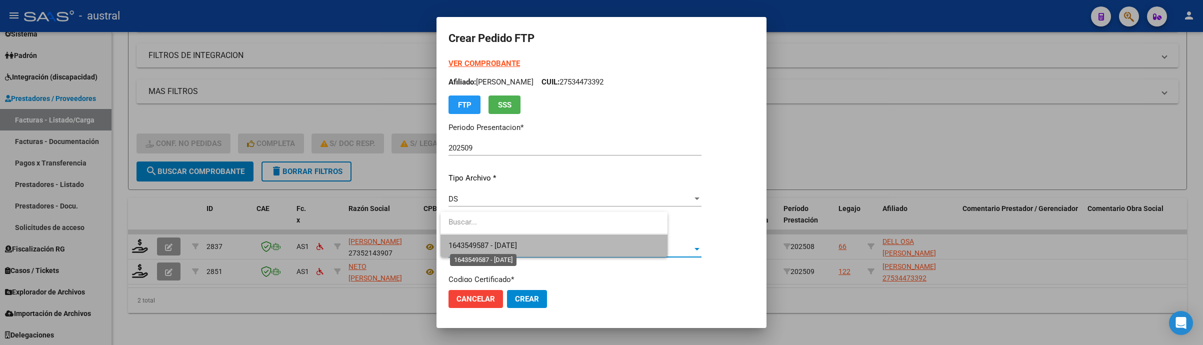
click at [508, 244] on span "1643549587 - 2026-01-07" at bounding box center [483, 245] width 69 height 9
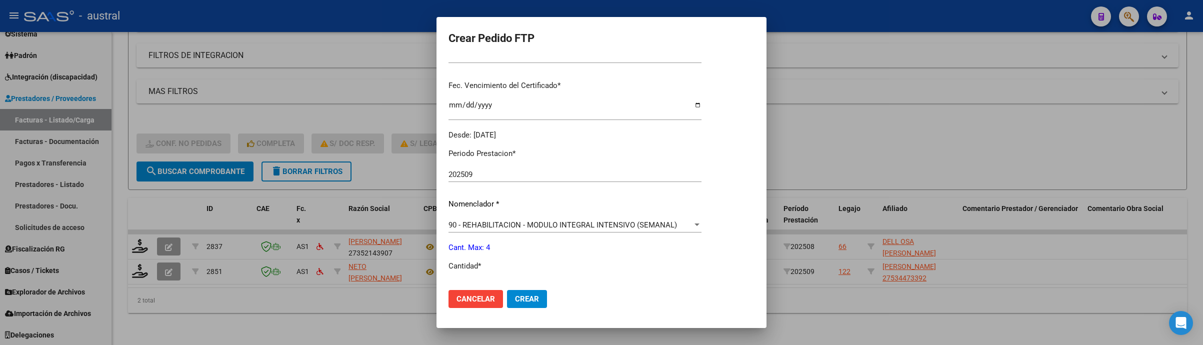
scroll to position [300, 0]
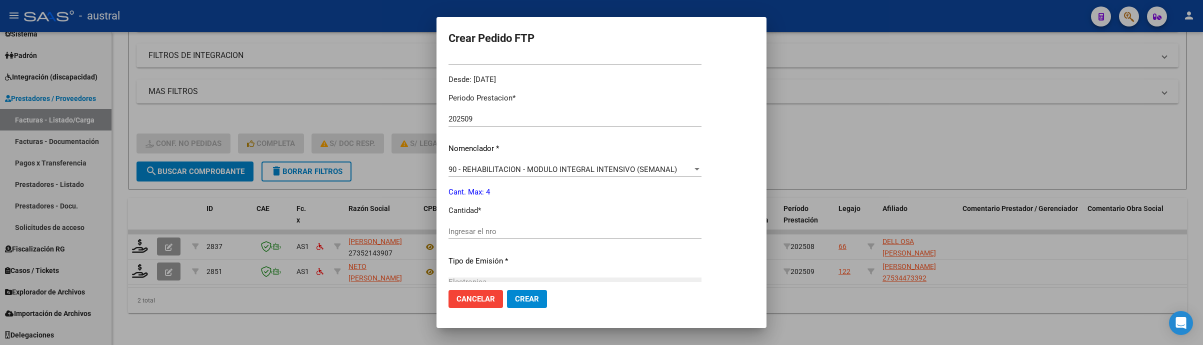
click at [557, 225] on div "Ingresar el nro" at bounding box center [575, 231] width 253 height 15
click at [544, 236] on div "Ingresar el nro" at bounding box center [575, 231] width 253 height 15
type input "4"
click at [524, 305] on button "Crear" at bounding box center [527, 299] width 40 height 18
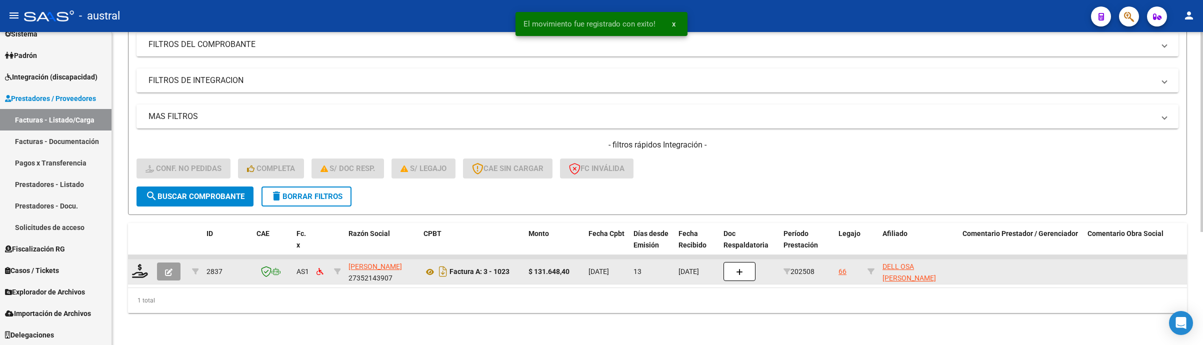
scroll to position [149, 0]
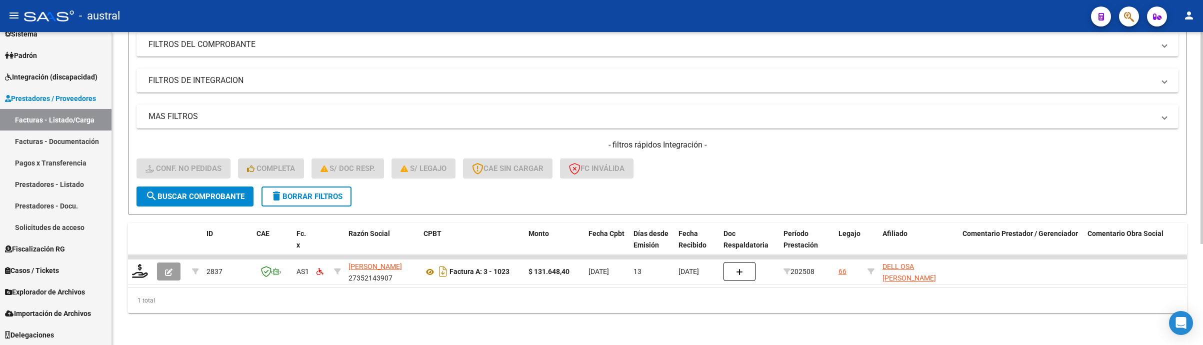
click at [465, 322] on div "Video tutorial PRESTADORES -> Listado de CPBTs Emitidos por Prestadores / Prove…" at bounding box center [657, 119] width 1091 height 451
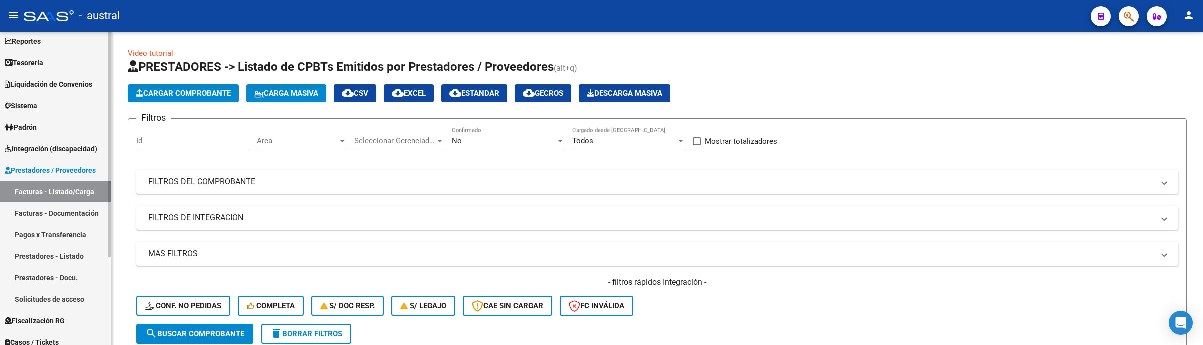
scroll to position [75, 0]
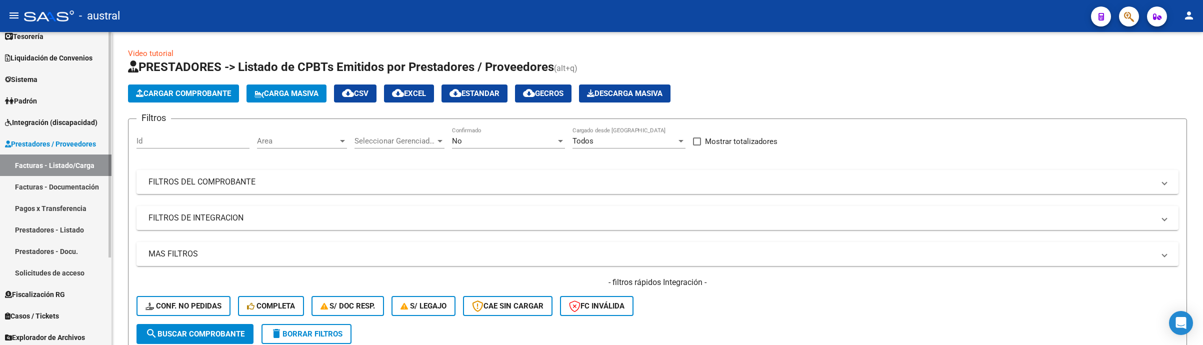
click at [86, 122] on span "Integración (discapacidad)" at bounding box center [51, 122] width 93 height 11
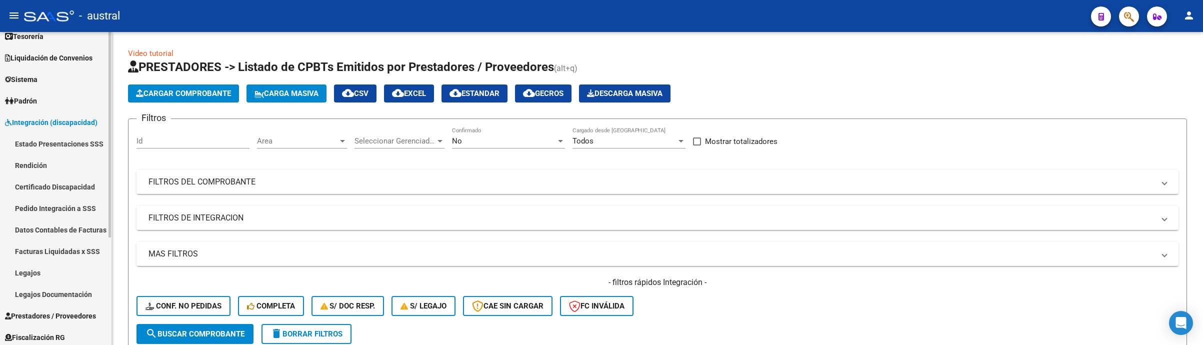
click at [77, 272] on link "Legajos" at bounding box center [56, 273] width 112 height 22
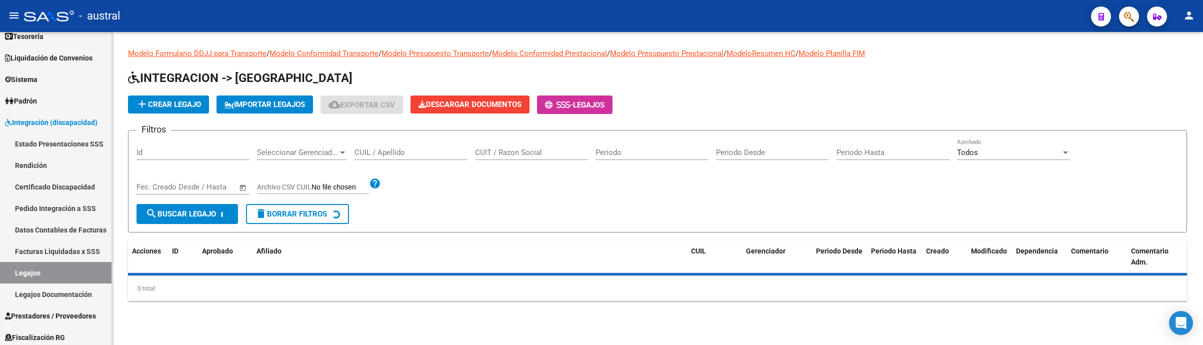
click at [194, 107] on span "add Crear Legajo" at bounding box center [168, 104] width 65 height 9
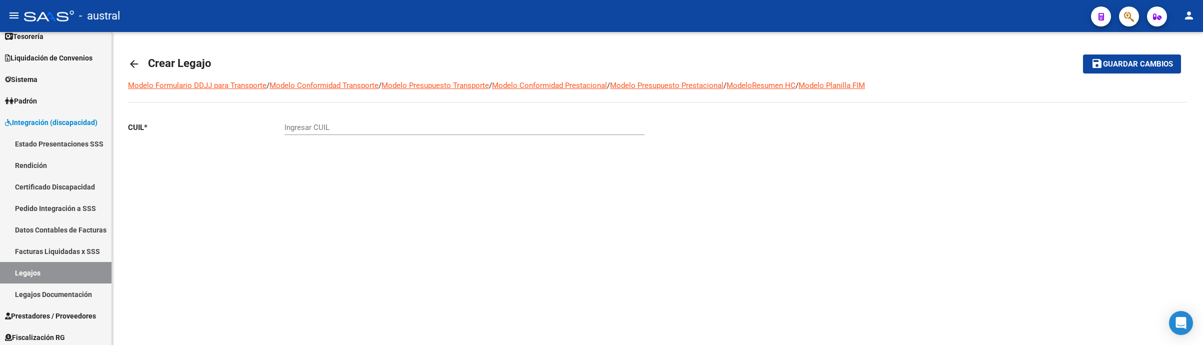
click at [368, 121] on div "Ingresar CUIL" at bounding box center [465, 125] width 360 height 22
paste input "27-59598519-1"
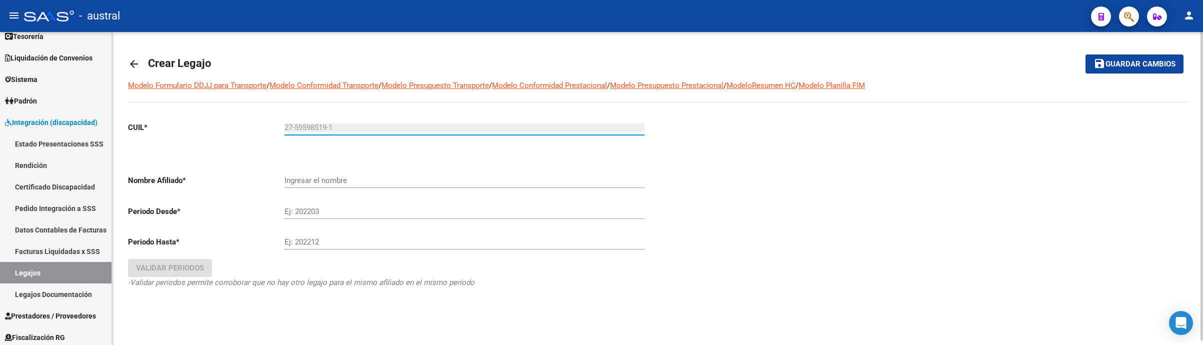
type input "27-59598519-1"
click at [389, 183] on input "Ingresar el nombre" at bounding box center [465, 180] width 360 height 9
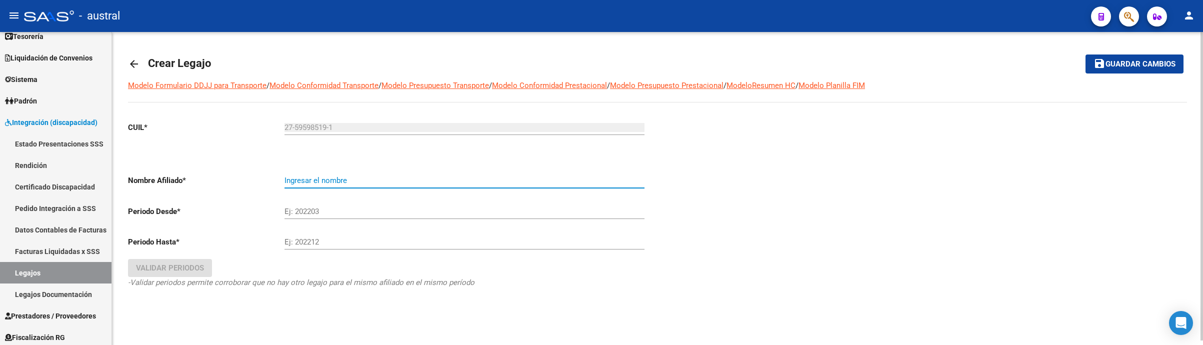
type input "GOMEZ ISABELLA VICTORIA"
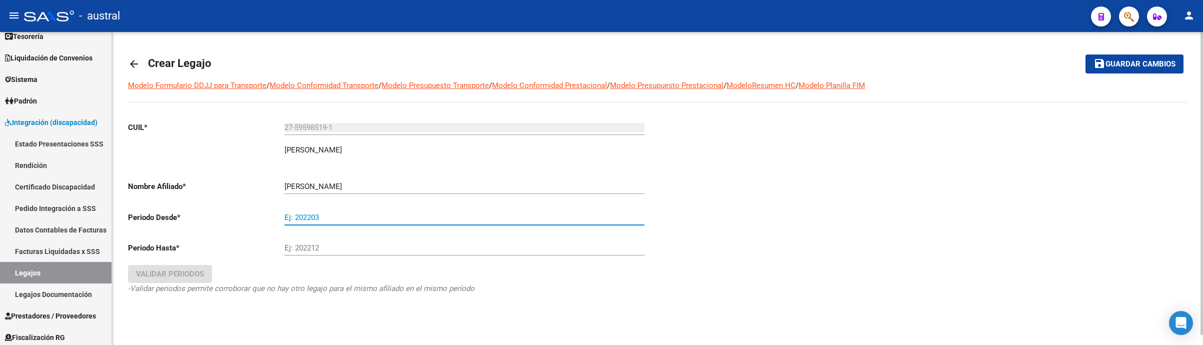
click at [392, 221] on input "Ej: 202203" at bounding box center [465, 217] width 360 height 9
type input "202501"
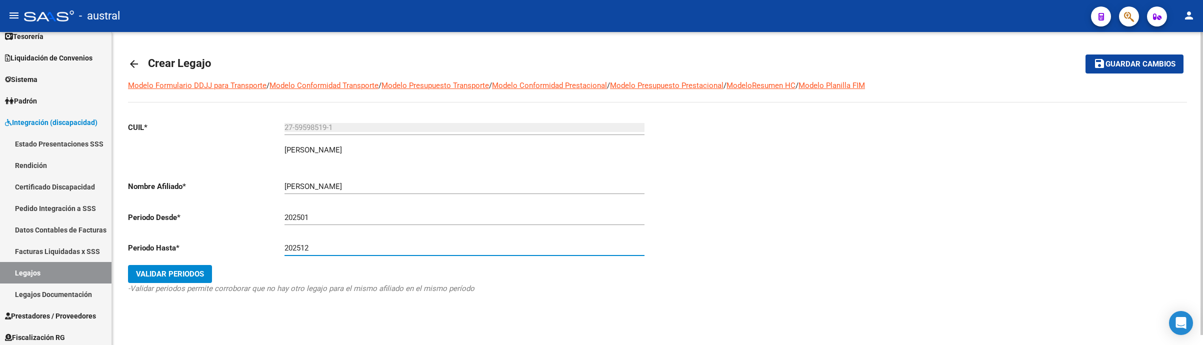
type input "202512"
click at [132, 270] on button "Validar Periodos" at bounding box center [170, 274] width 84 height 18
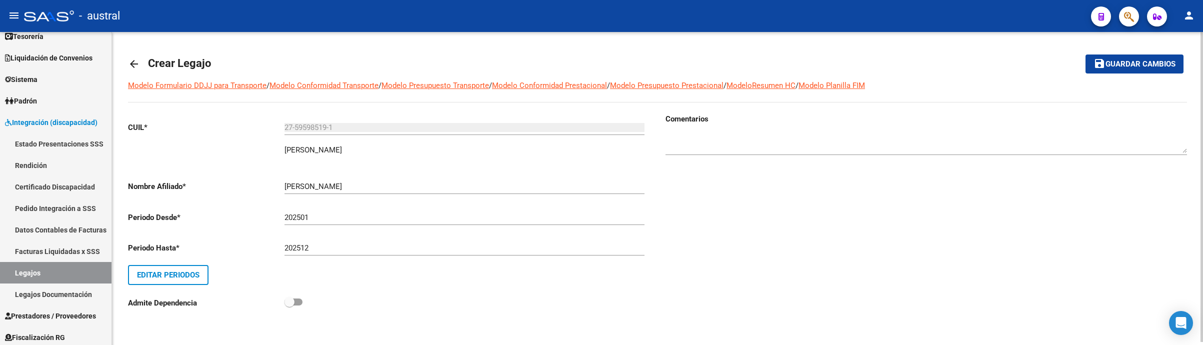
scroll to position [3, 0]
click at [1139, 62] on span "Guardar cambios" at bounding box center [1141, 63] width 70 height 9
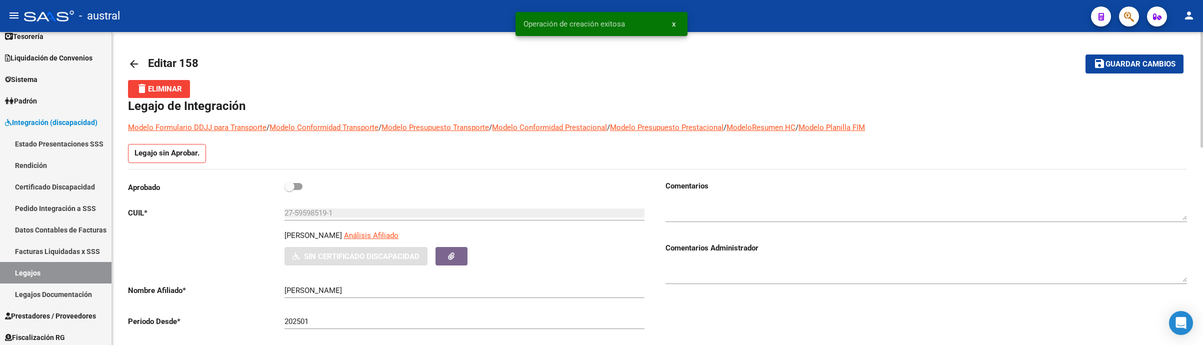
click at [296, 186] on span at bounding box center [294, 186] width 18 height 7
click at [290, 190] on input "checkbox" at bounding box center [289, 190] width 1 height 1
checkbox input "true"
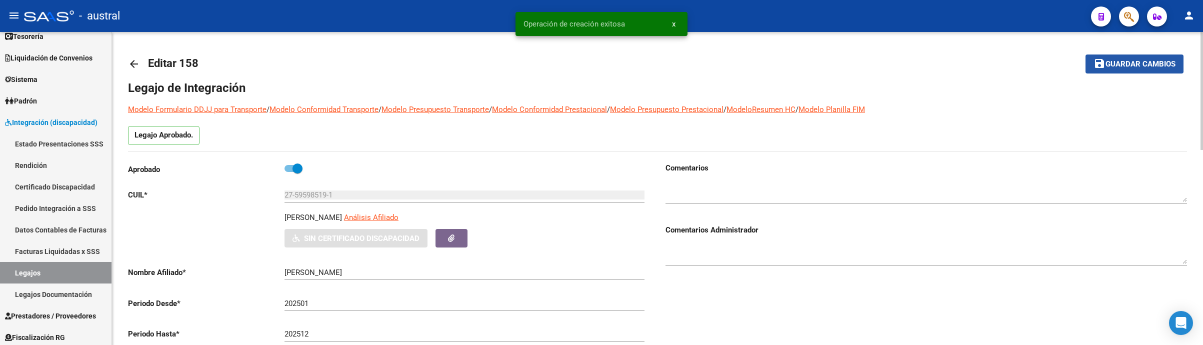
click at [1124, 63] on span "Guardar cambios" at bounding box center [1141, 64] width 70 height 9
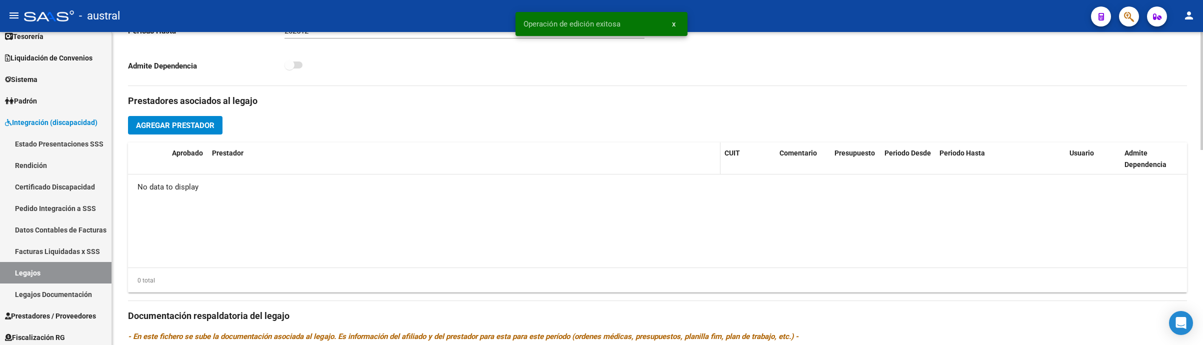
scroll to position [300, 0]
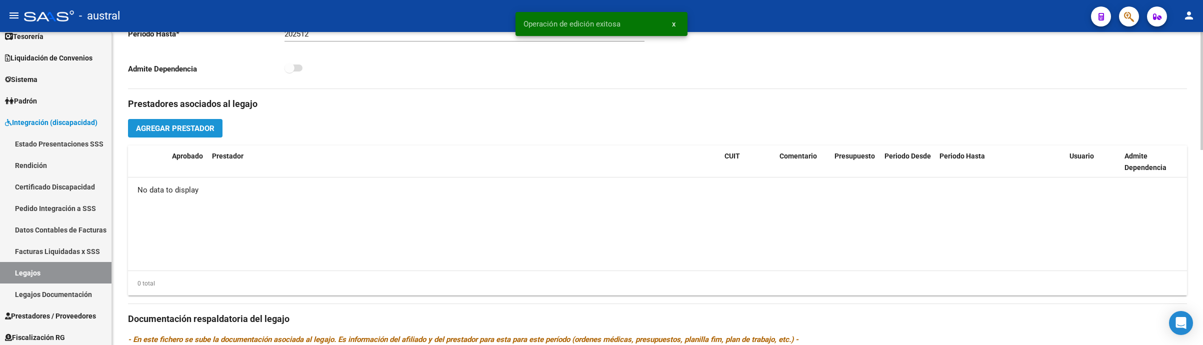
click at [199, 131] on span "Agregar Prestador" at bounding box center [175, 128] width 79 height 9
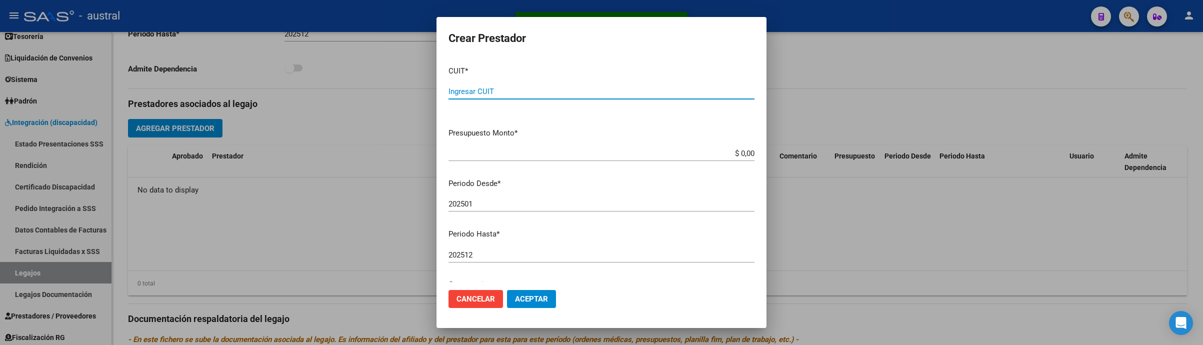
click at [491, 92] on input "Ingresar CUIT" at bounding box center [602, 91] width 306 height 9
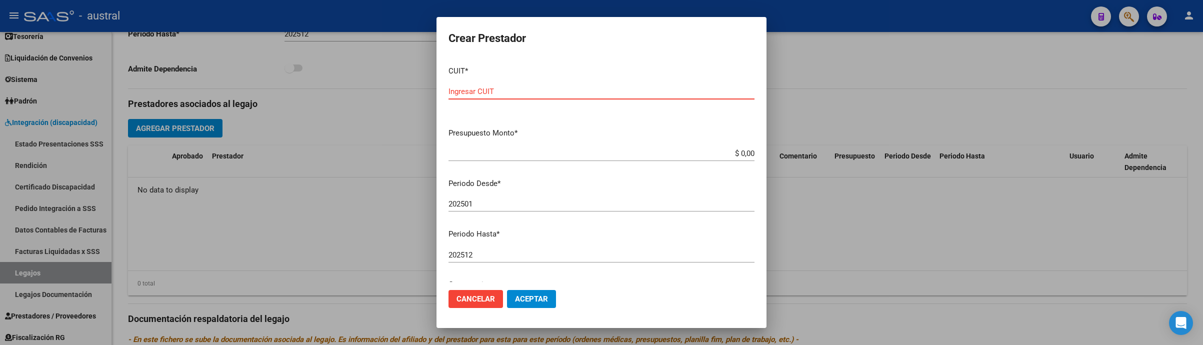
click at [586, 94] on input "Ingresar CUIT" at bounding box center [602, 91] width 306 height 9
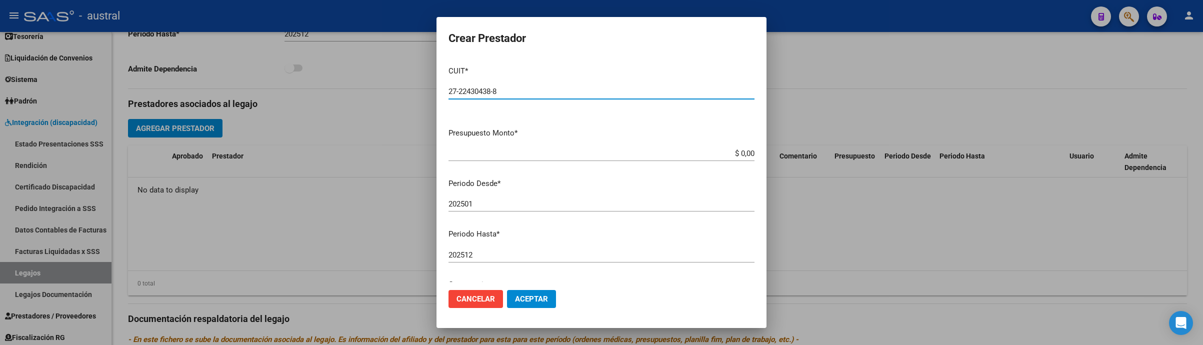
type input "27-22430438-8"
click at [650, 62] on div "CUIT * 27-22430438-8 Ingresar CUIT ARCA Padrón" at bounding box center [602, 89] width 306 height 62
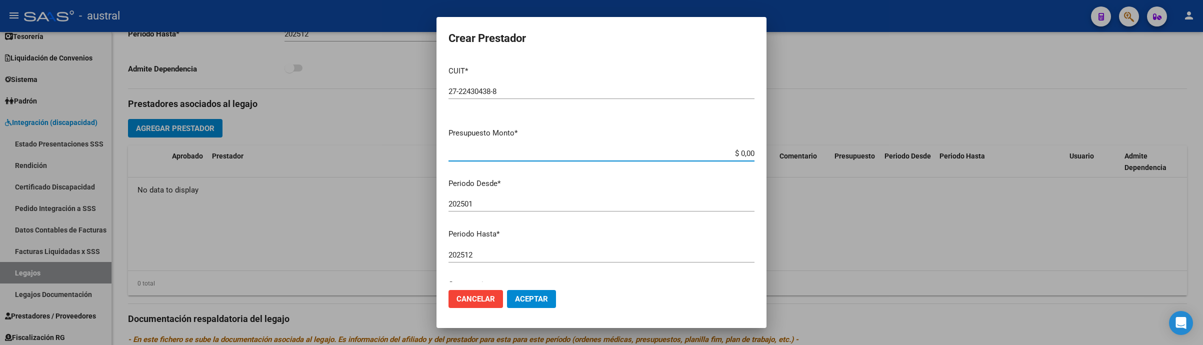
click at [742, 152] on input "$ 0,00" at bounding box center [602, 153] width 306 height 9
type input "$ 98.964,88"
click at [539, 295] on span "Aceptar" at bounding box center [531, 299] width 33 height 9
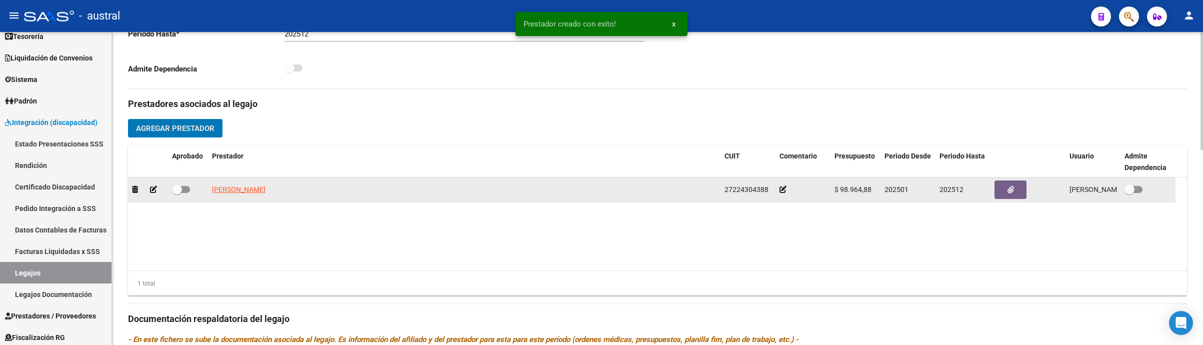
click at [179, 195] on span at bounding box center [177, 190] width 10 height 10
click at [177, 194] on input "checkbox" at bounding box center [177, 193] width 1 height 1
checkbox input "true"
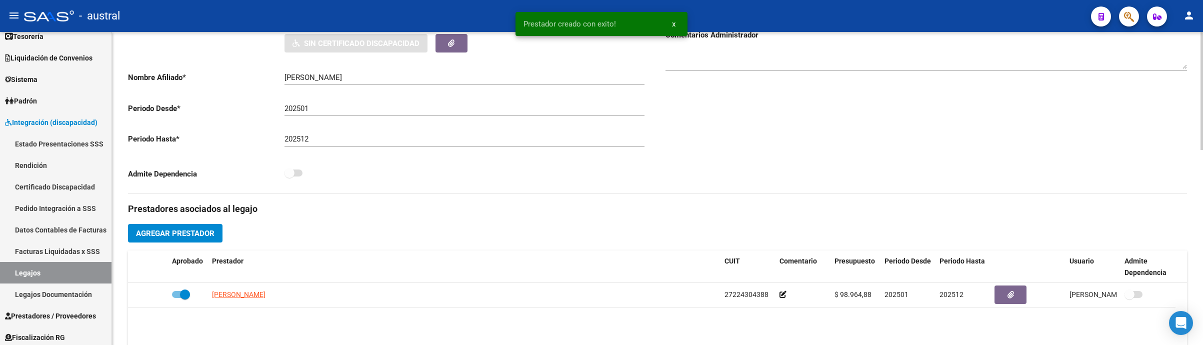
scroll to position [0, 0]
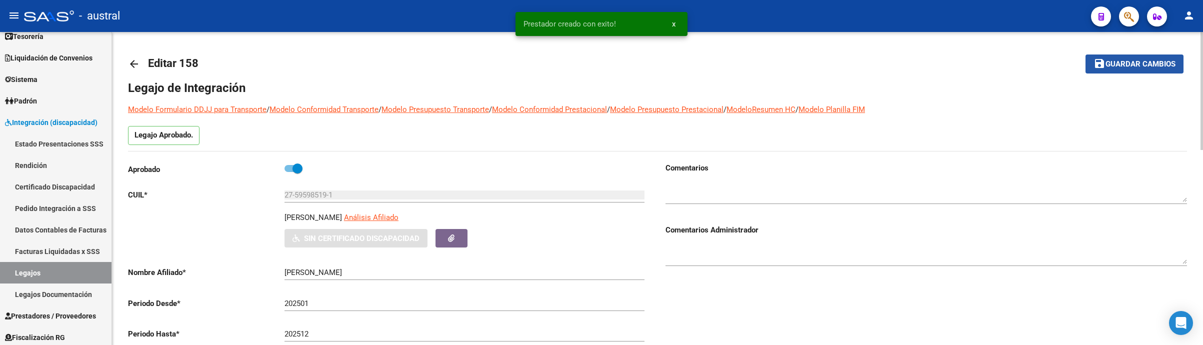
click at [1122, 55] on button "save Guardar cambios" at bounding box center [1135, 64] width 98 height 19
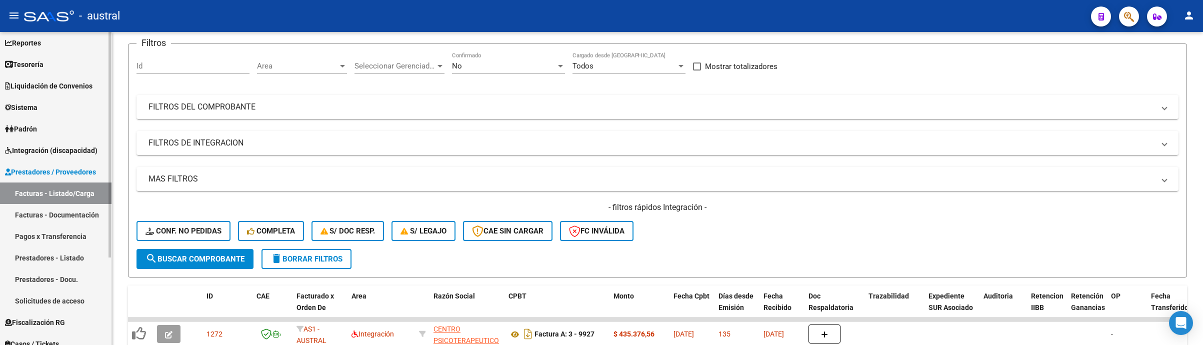
scroll to position [75, 0]
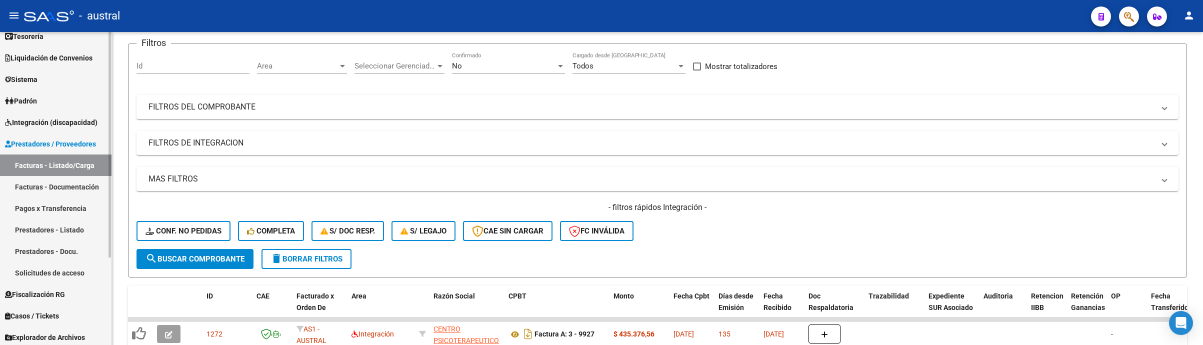
click at [47, 140] on span "Prestadores / Proveedores" at bounding box center [50, 144] width 91 height 11
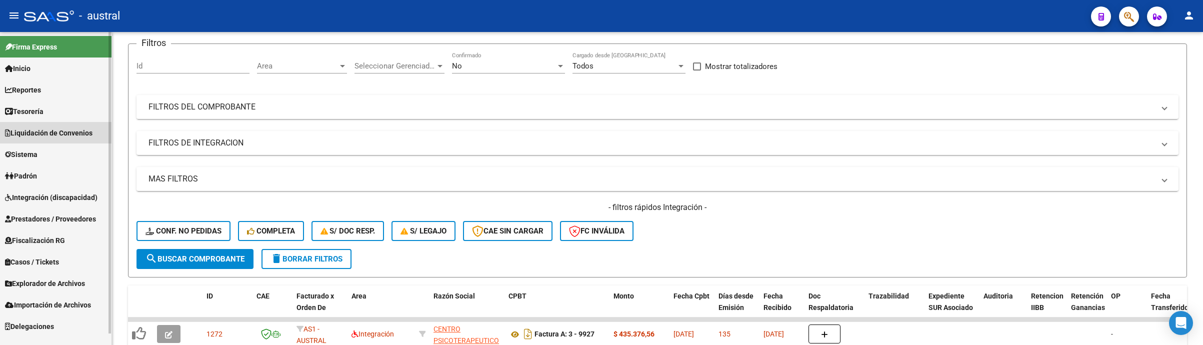
click at [66, 122] on link "Liquidación de Convenios" at bounding box center [56, 133] width 112 height 22
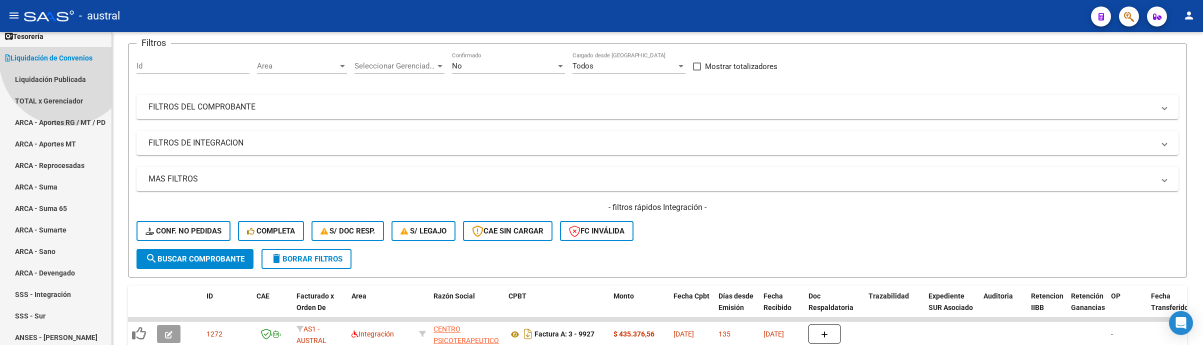
scroll to position [0, 0]
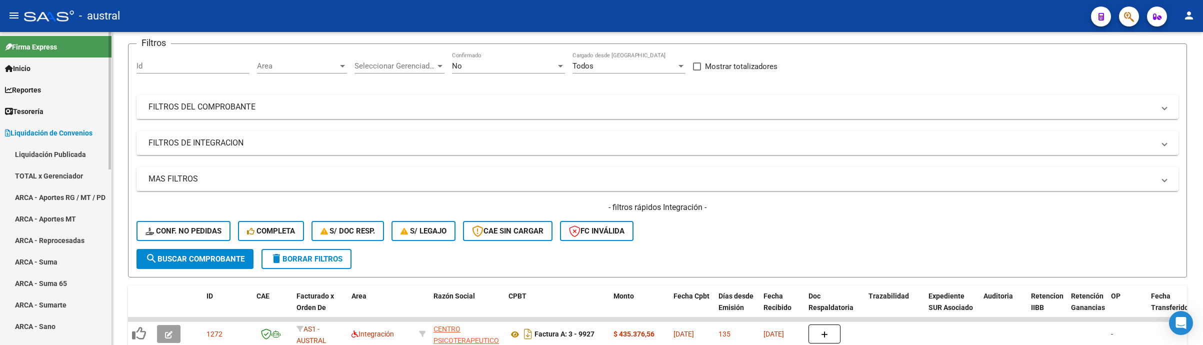
click at [65, 128] on span "Liquidación de Convenios" at bounding box center [49, 133] width 88 height 11
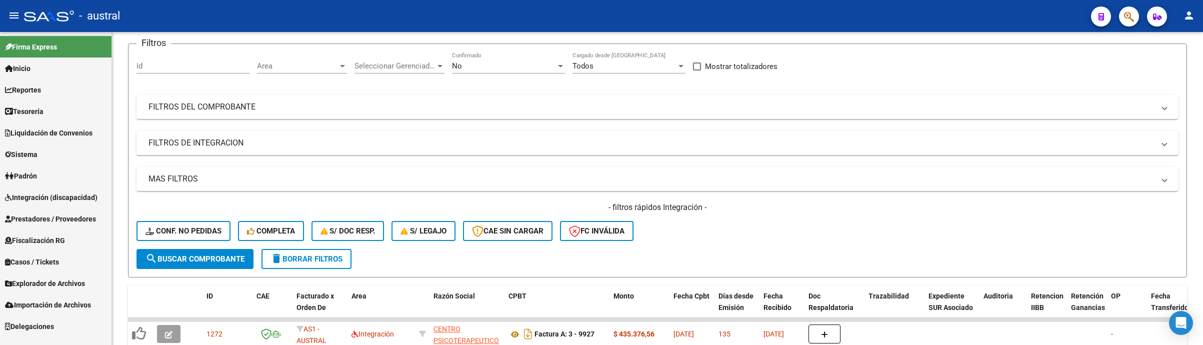
click at [65, 192] on span "Integración (discapacidad)" at bounding box center [51, 197] width 93 height 11
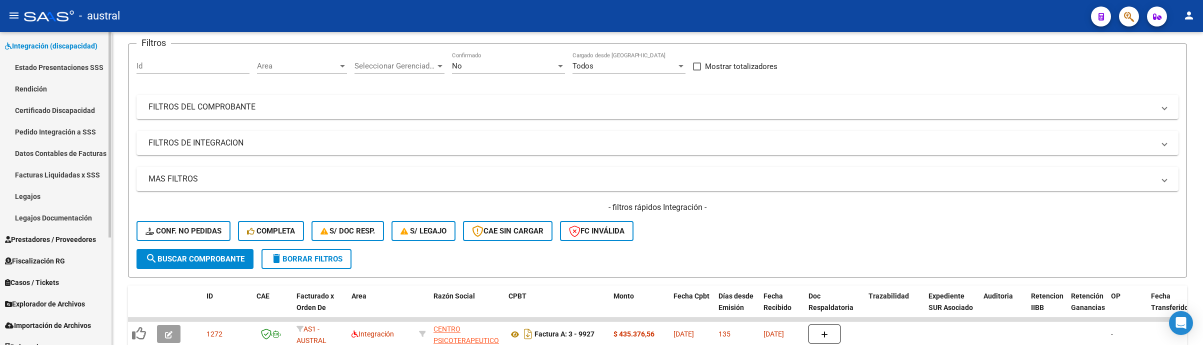
scroll to position [164, 0]
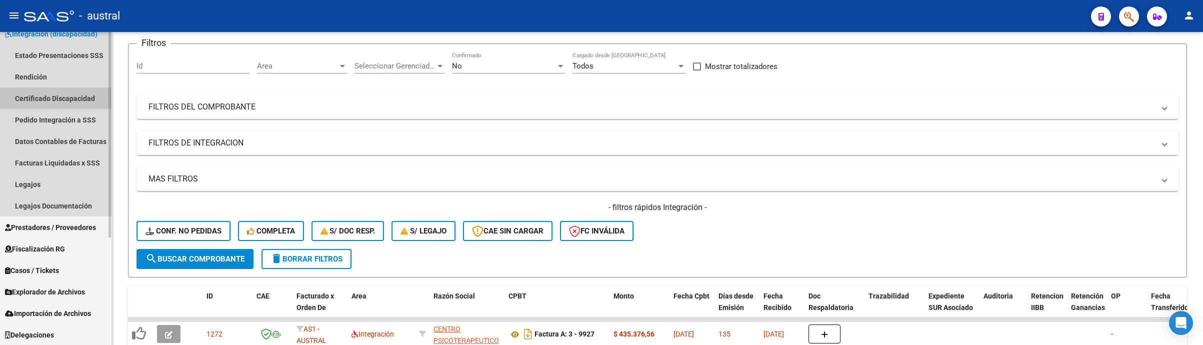
click at [80, 95] on link "Certificado Discapacidad" at bounding box center [56, 99] width 112 height 22
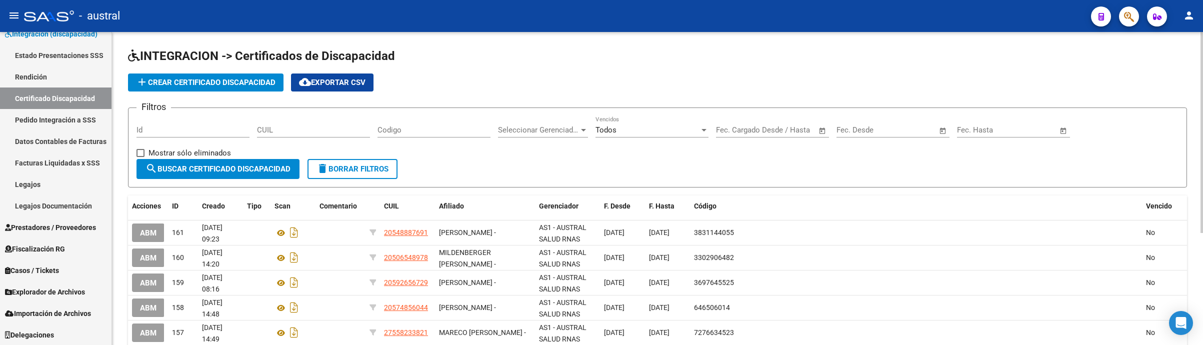
click at [251, 85] on span "add Crear Certificado Discapacidad" at bounding box center [206, 82] width 140 height 9
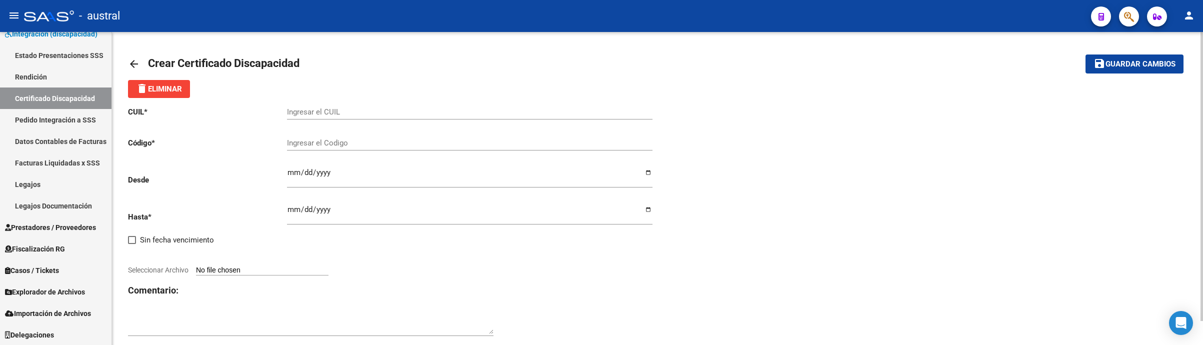
click at [358, 101] on div "Ingresar el CUIL" at bounding box center [470, 109] width 366 height 22
click at [364, 111] on input "Ingresar el CUIL" at bounding box center [470, 112] width 366 height 9
paste input "27-59598519-1"
type input "27-59598519-1"
click at [352, 143] on input "Ingresar el Codigo" at bounding box center [470, 143] width 366 height 9
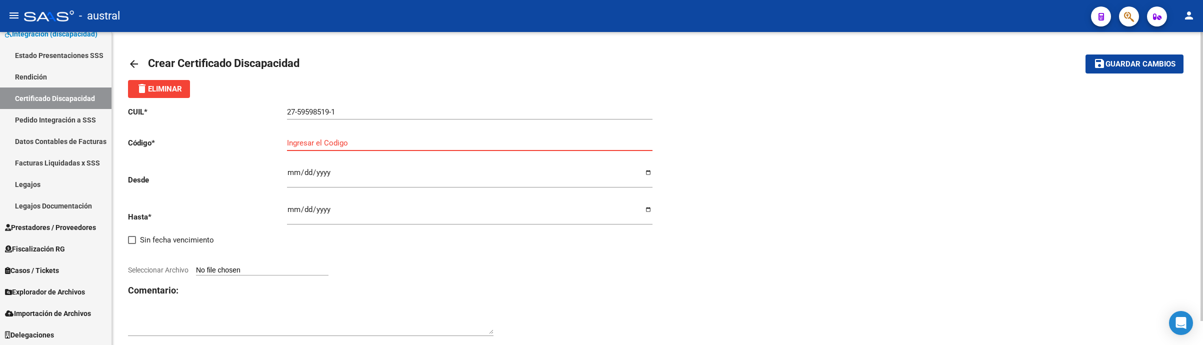
click at [341, 143] on input "Ingresar el Codigo" at bounding box center [470, 143] width 366 height 9
click at [390, 143] on input "Ingresar el Codigo" at bounding box center [470, 143] width 366 height 9
type input "9600199538"
click at [473, 94] on div "delete Eliminar" at bounding box center [657, 89] width 1059 height 18
click at [289, 174] on input "Ingresar fec. Desde" at bounding box center [470, 177] width 366 height 16
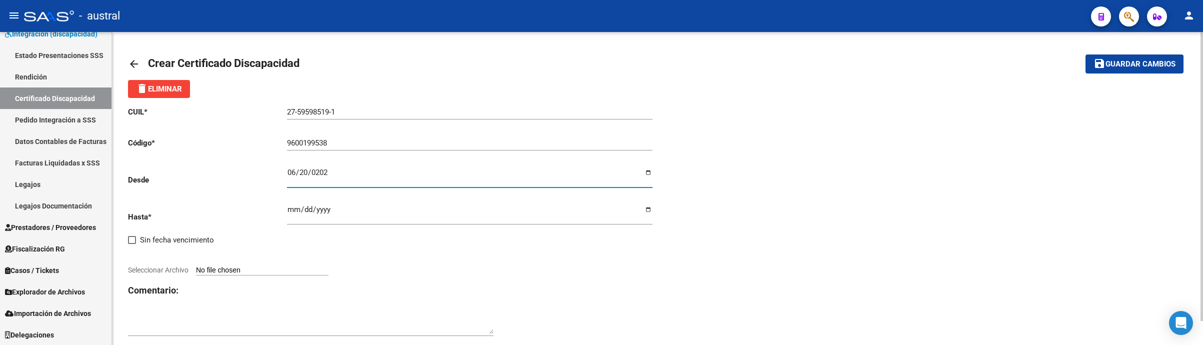
type input "2025-06-20"
click at [833, 155] on div "CUIL * 27-59598519-1 Ingresar el CUIL Código * 9600199538 Ingresar el Codigo De…" at bounding box center [657, 222] width 1059 height 248
click at [287, 214] on input "Ingresar fec. Hasta" at bounding box center [470, 214] width 366 height 16
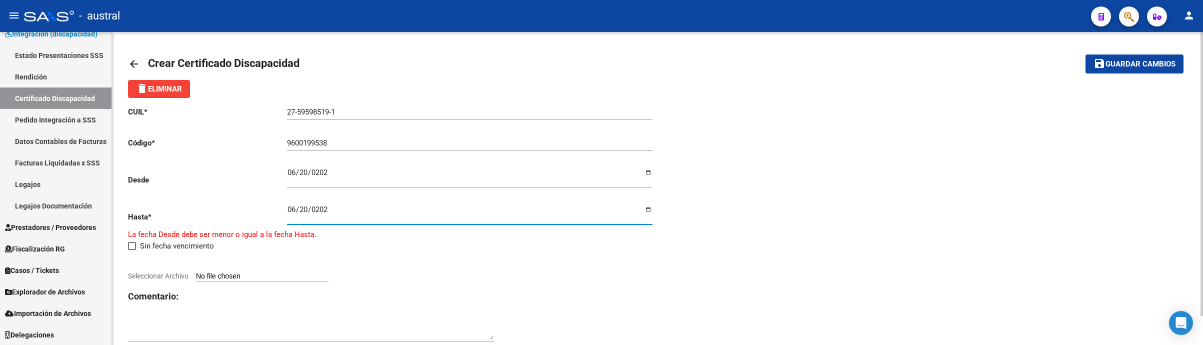
type input "2028-06-20"
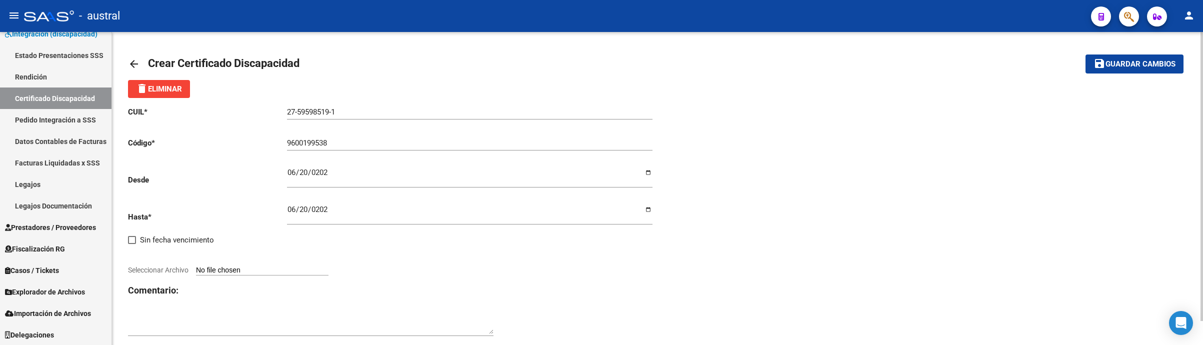
click at [824, 92] on div "delete Eliminar" at bounding box center [657, 89] width 1059 height 18
click at [228, 275] on input "Seleccionar Archivo" at bounding box center [262, 271] width 133 height 10
type input "C:\fakepath\CUD GOMEZ ISA.pdf"
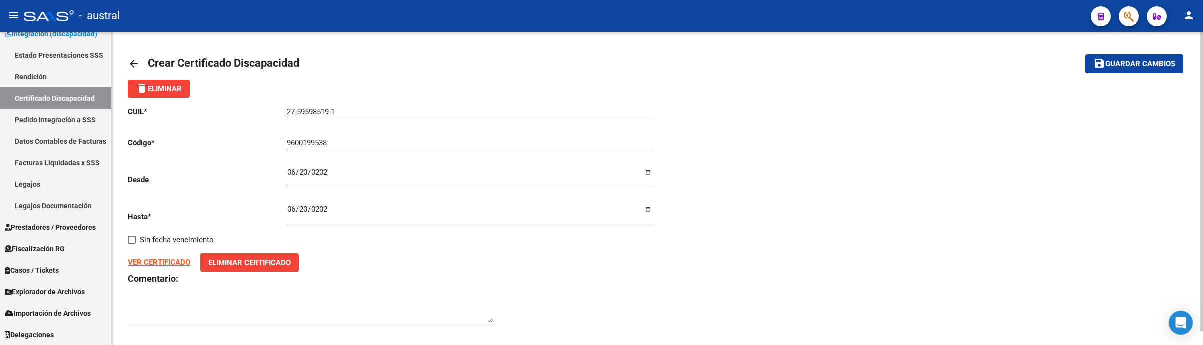
click at [1130, 60] on span "Guardar cambios" at bounding box center [1141, 64] width 70 height 9
